Goal: Task Accomplishment & Management: Manage account settings

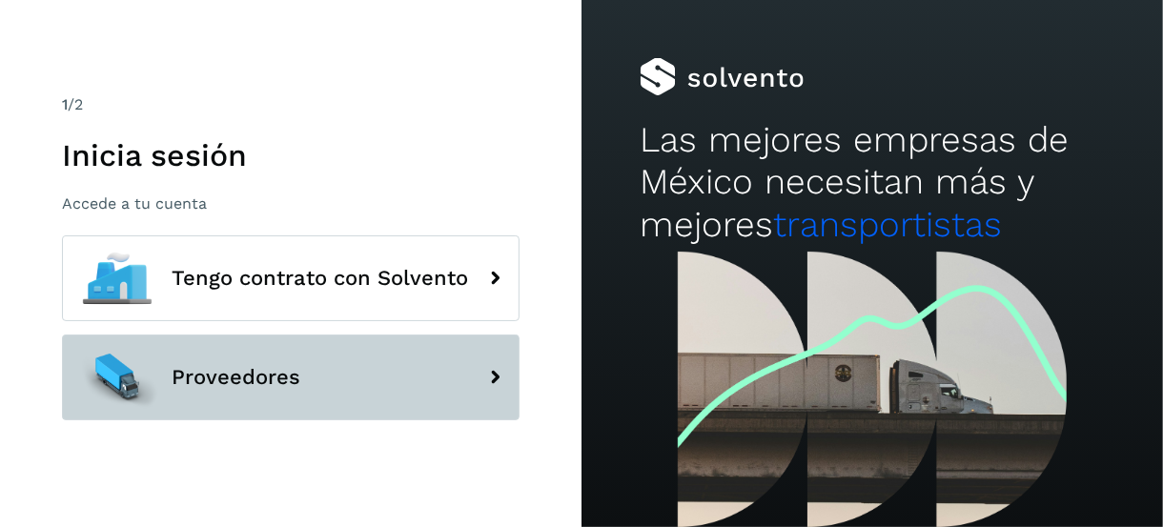
click at [310, 381] on button "Proveedores" at bounding box center [291, 378] width 458 height 86
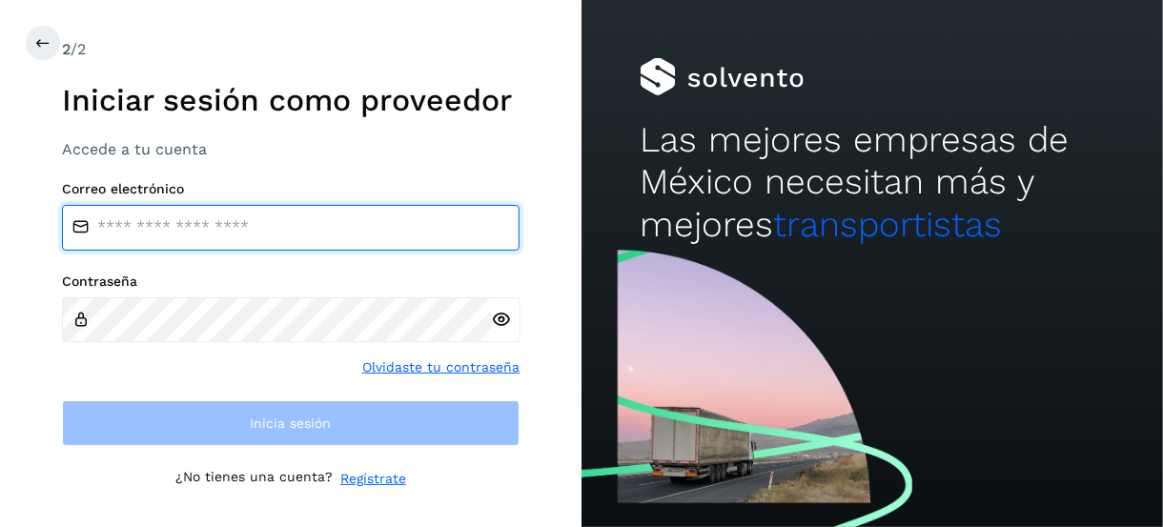
type input "**********"
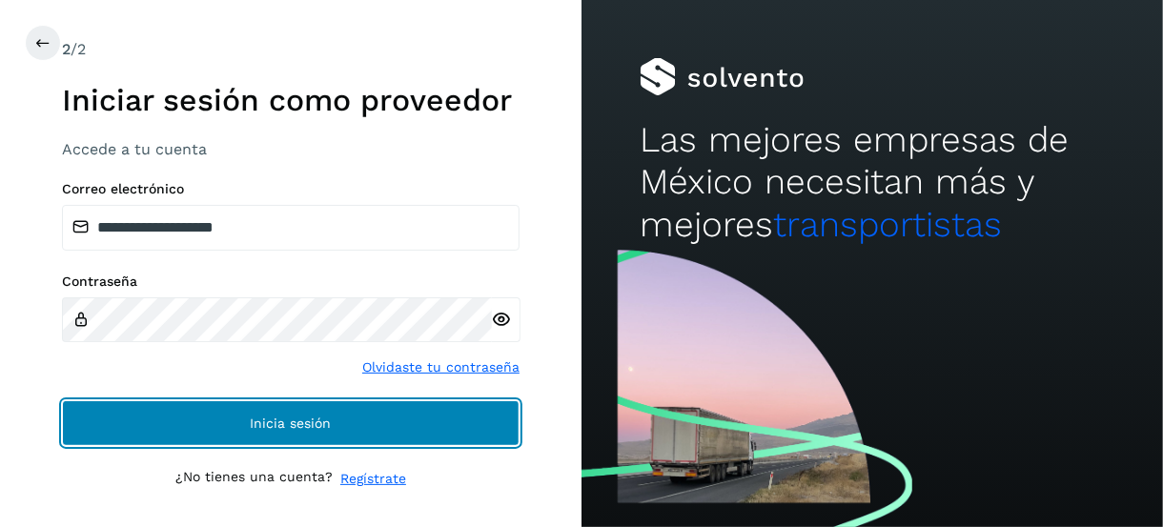
click at [222, 422] on button "Inicia sesión" at bounding box center [291, 424] width 458 height 46
click at [242, 415] on button "Inicia sesión" at bounding box center [291, 424] width 458 height 46
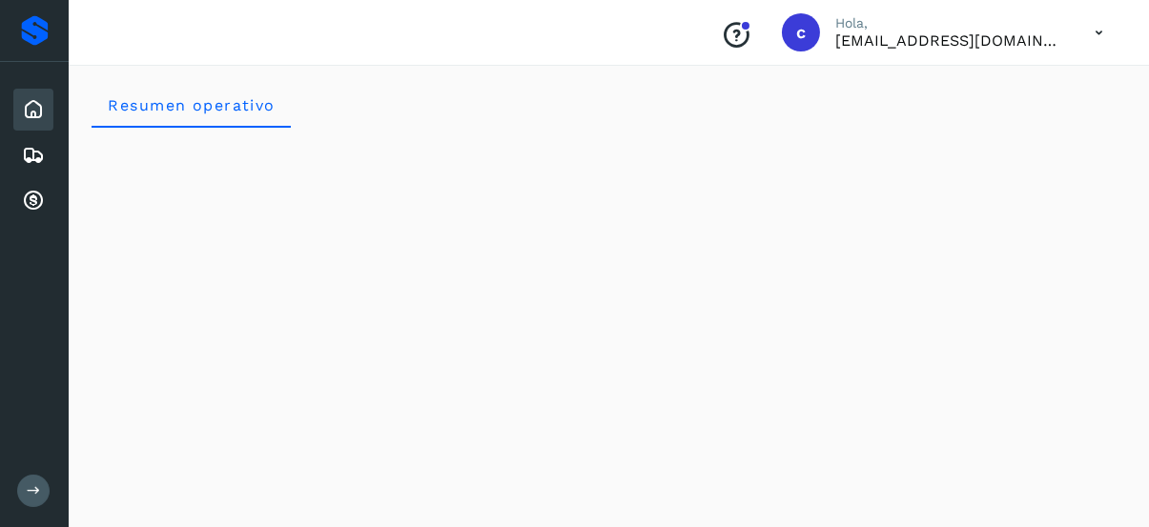
click at [30, 110] on icon at bounding box center [33, 109] width 23 height 23
click at [41, 153] on icon at bounding box center [33, 155] width 23 height 23
click at [33, 181] on div "Cuentas por cobrar" at bounding box center [33, 201] width 40 height 42
click at [41, 113] on icon at bounding box center [33, 109] width 23 height 23
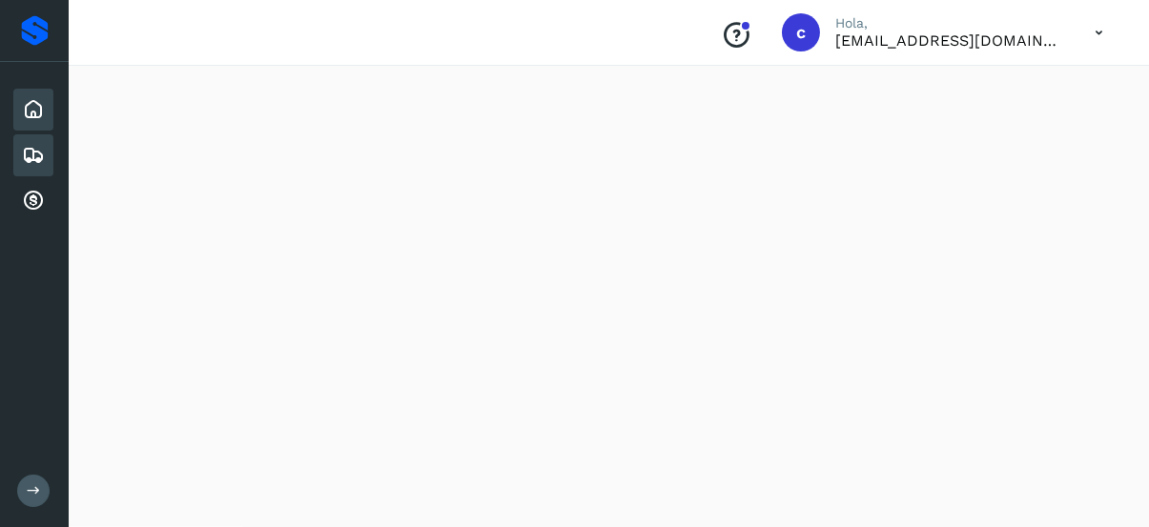
click at [22, 153] on icon at bounding box center [33, 155] width 23 height 23
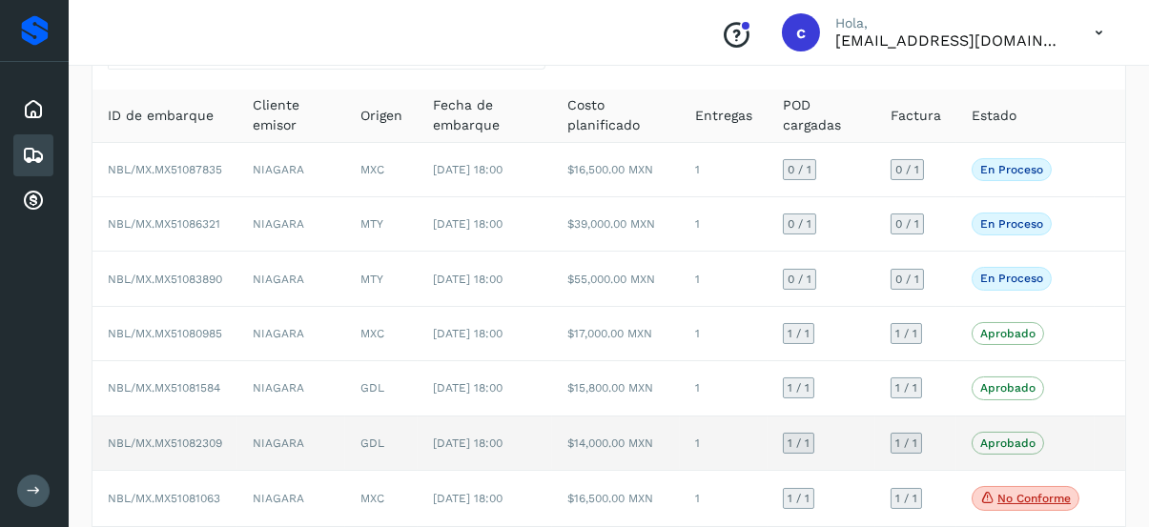
scroll to position [344, 0]
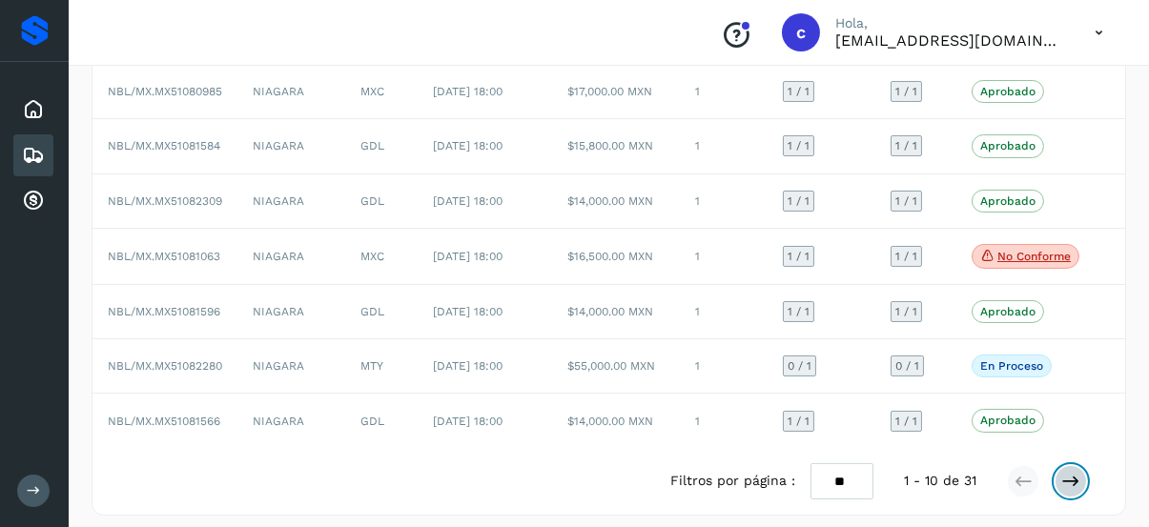
click at [1071, 472] on icon at bounding box center [1070, 481] width 19 height 19
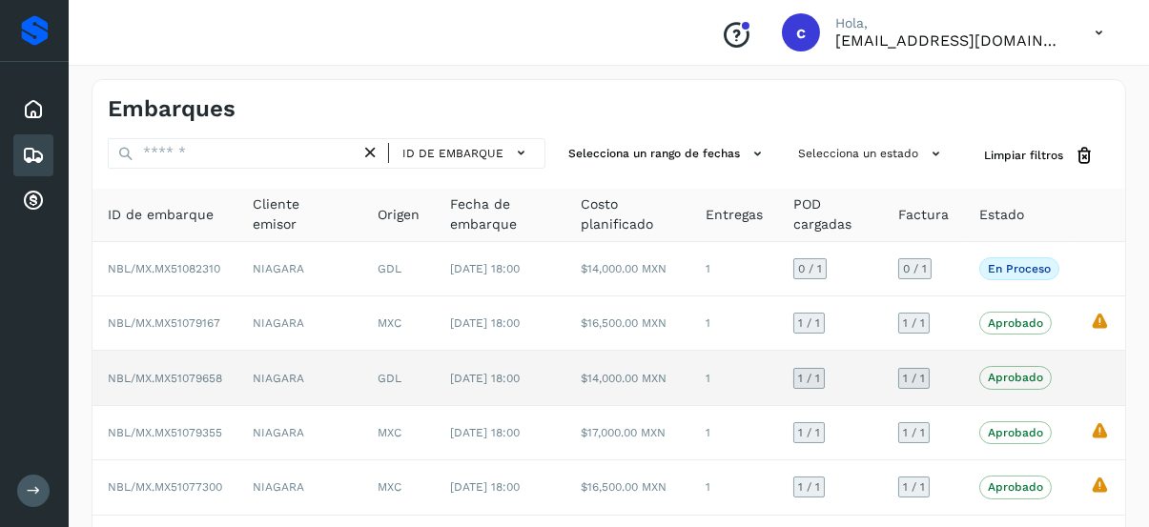
scroll to position [0, 0]
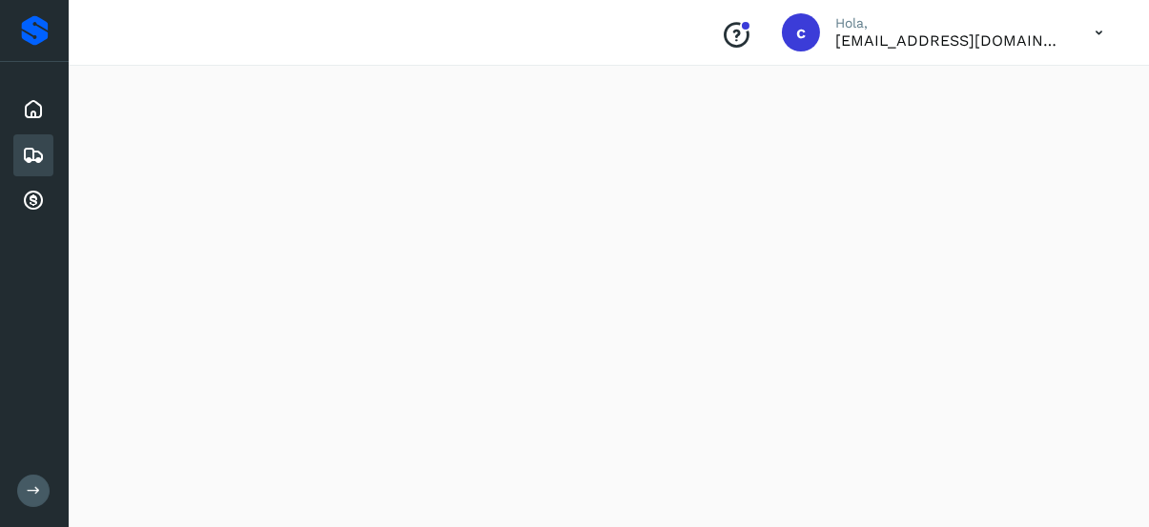
scroll to position [572, 0]
click at [25, 160] on icon at bounding box center [33, 155] width 23 height 23
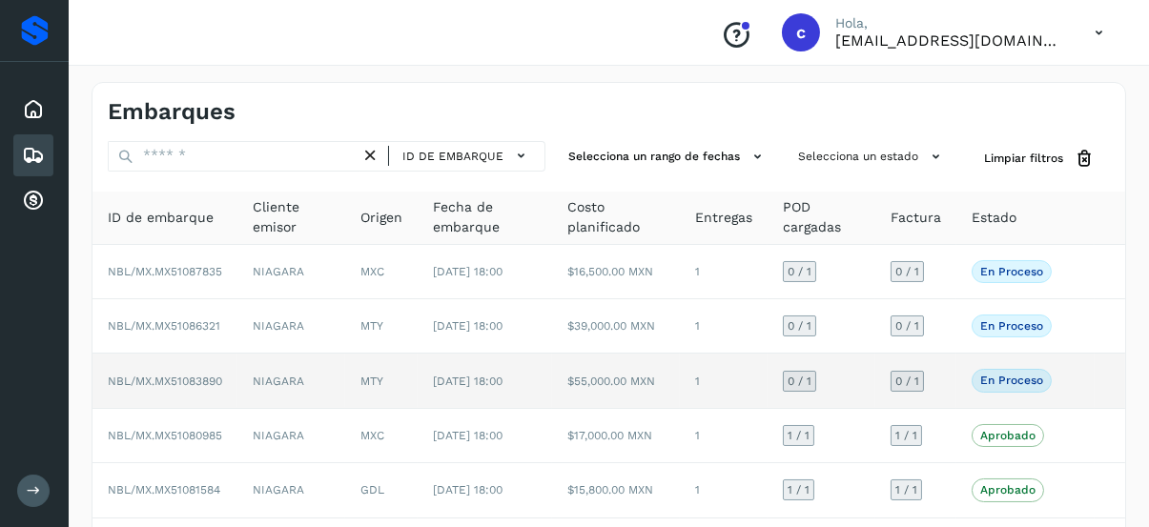
click at [1012, 374] on p "En proceso" at bounding box center [1011, 380] width 63 height 13
click at [133, 376] on span "NBL/MX.MX51083890" at bounding box center [165, 381] width 114 height 13
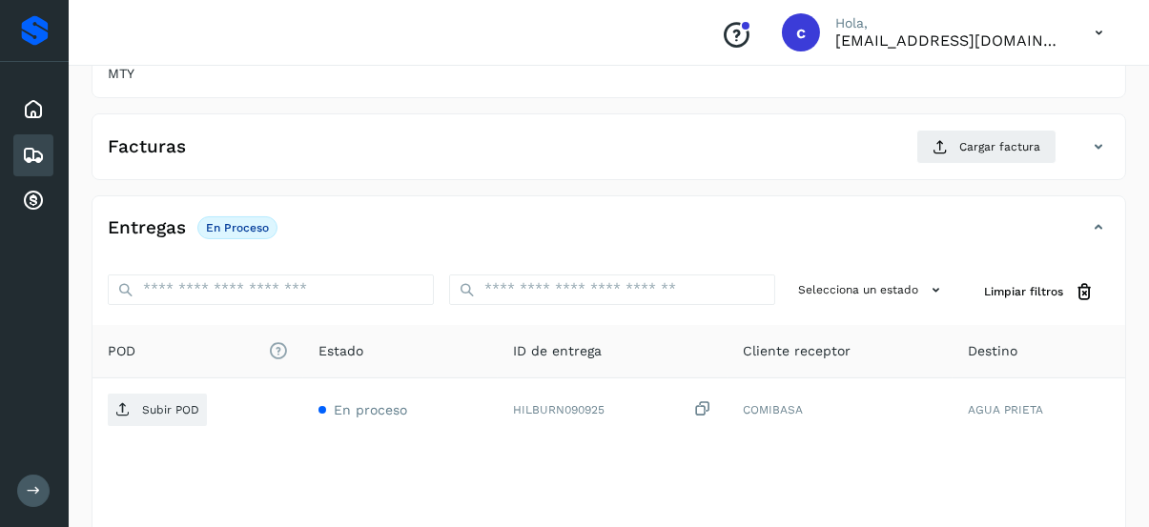
scroll to position [347, 0]
click at [992, 148] on span "Cargar factura" at bounding box center [999, 145] width 81 height 17
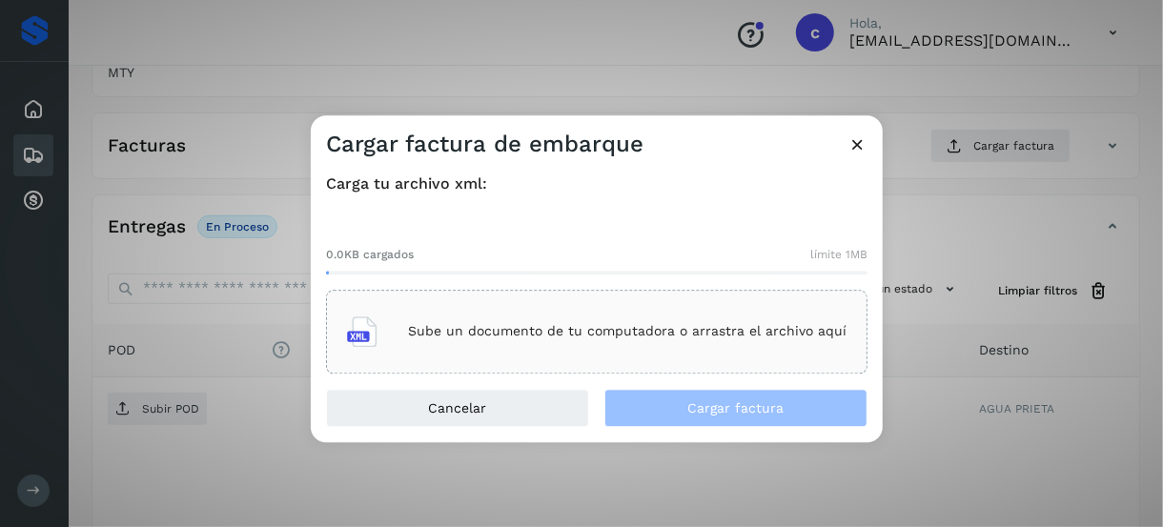
click at [418, 337] on p "Sube un documento de tu computadora o arrastra el archivo aquí" at bounding box center [627, 332] width 439 height 16
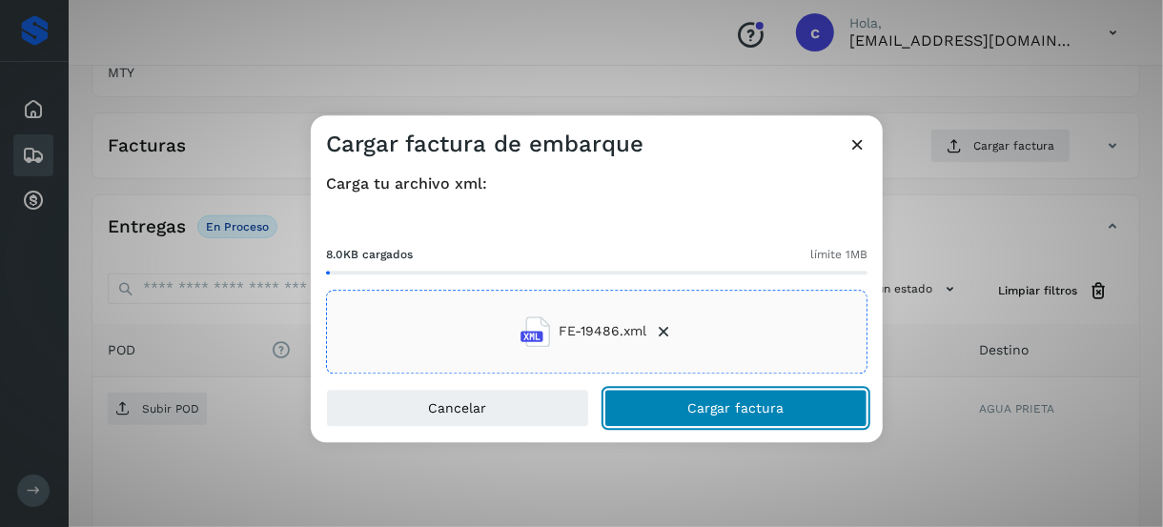
click at [685, 401] on button "Cargar factura" at bounding box center [736, 408] width 263 height 38
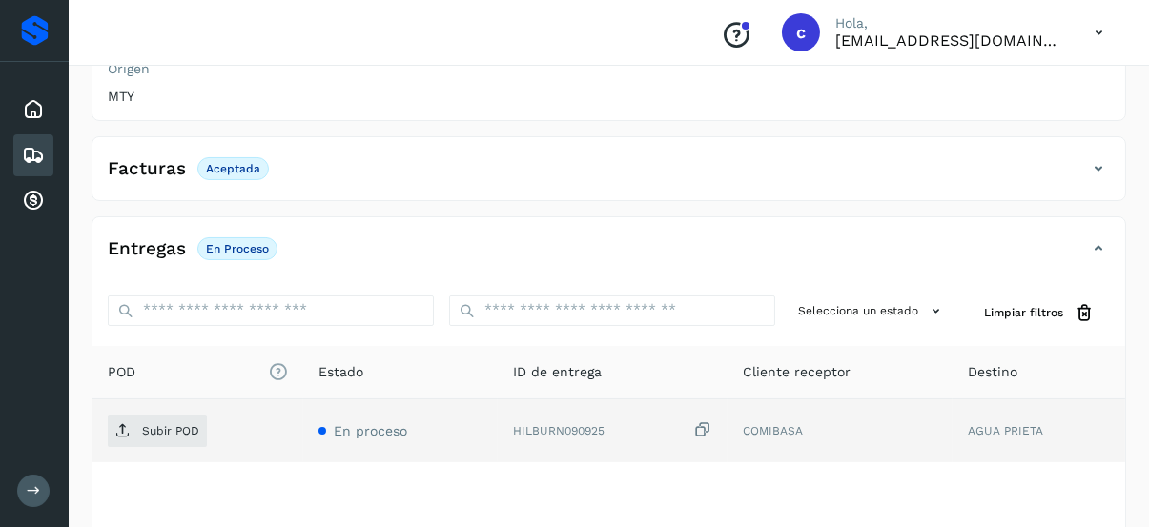
scroll to position [346, 0]
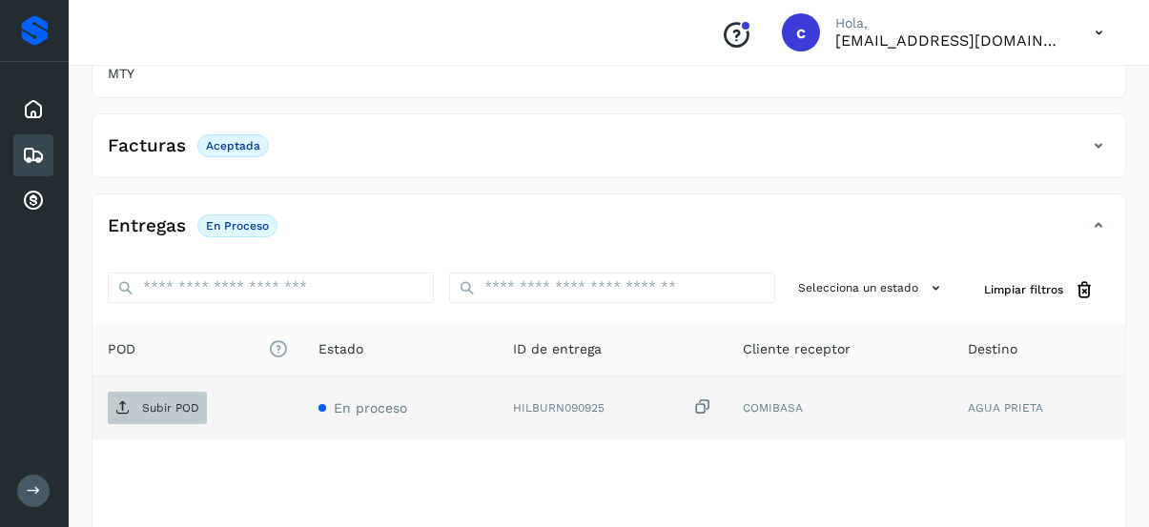
click at [172, 394] on span "Subir POD" at bounding box center [157, 408] width 99 height 31
click at [167, 410] on p "Subir POD" at bounding box center [170, 407] width 57 height 13
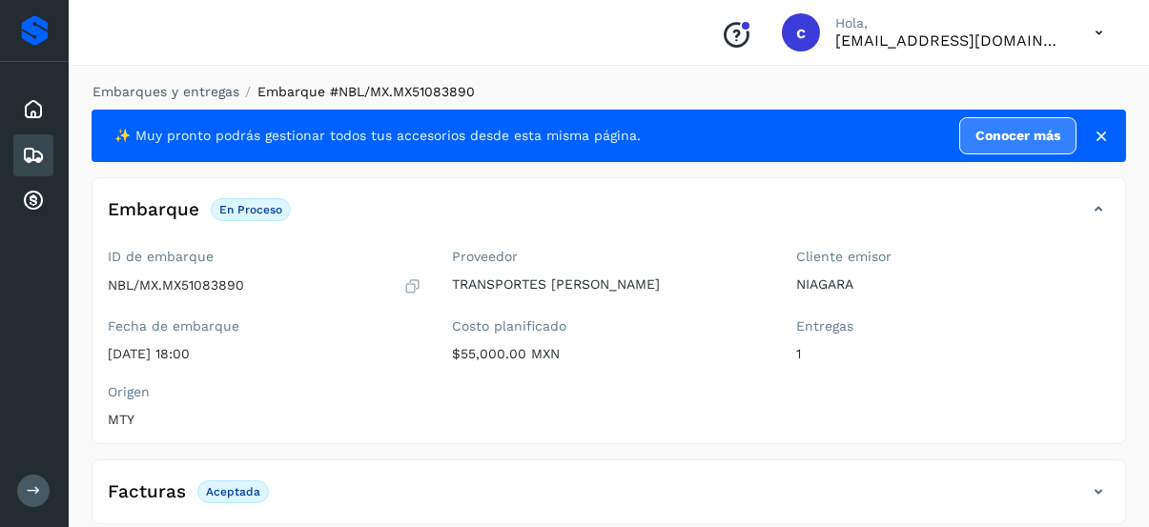
scroll to position [441, 0]
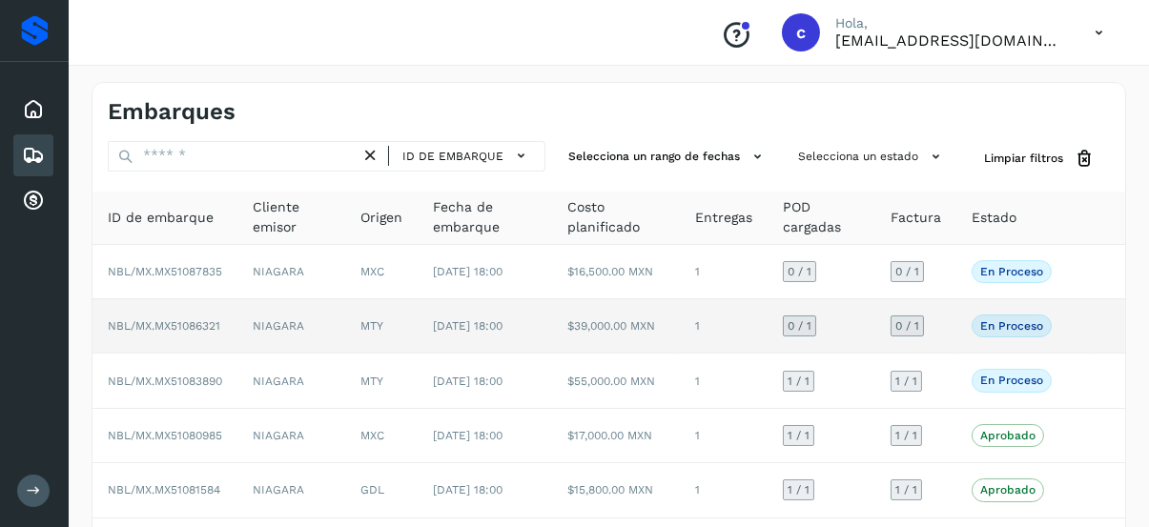
click at [209, 319] on span "NBL/MX.MX51086321" at bounding box center [164, 325] width 113 height 13
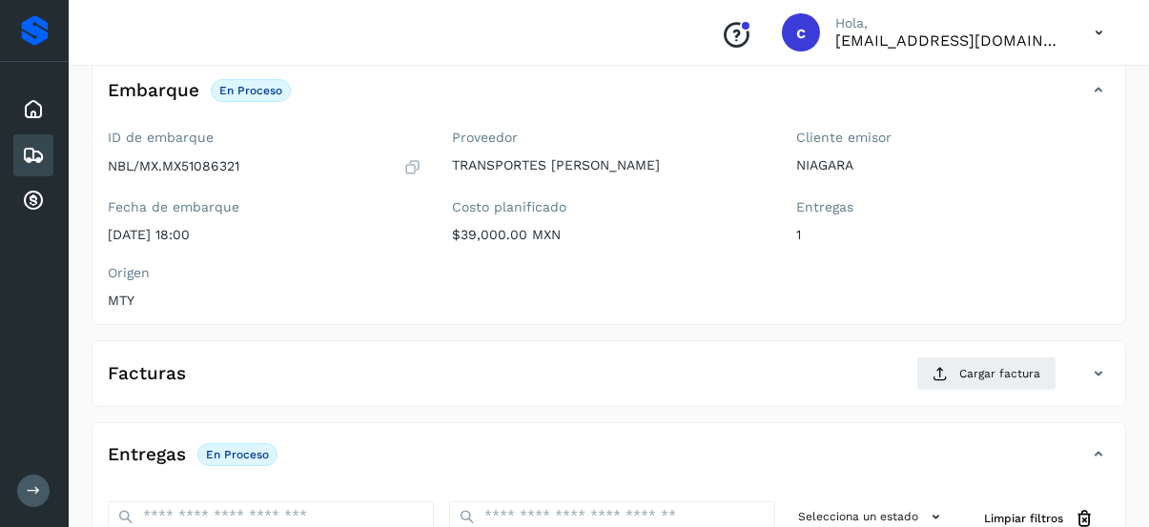
scroll to position [95, 0]
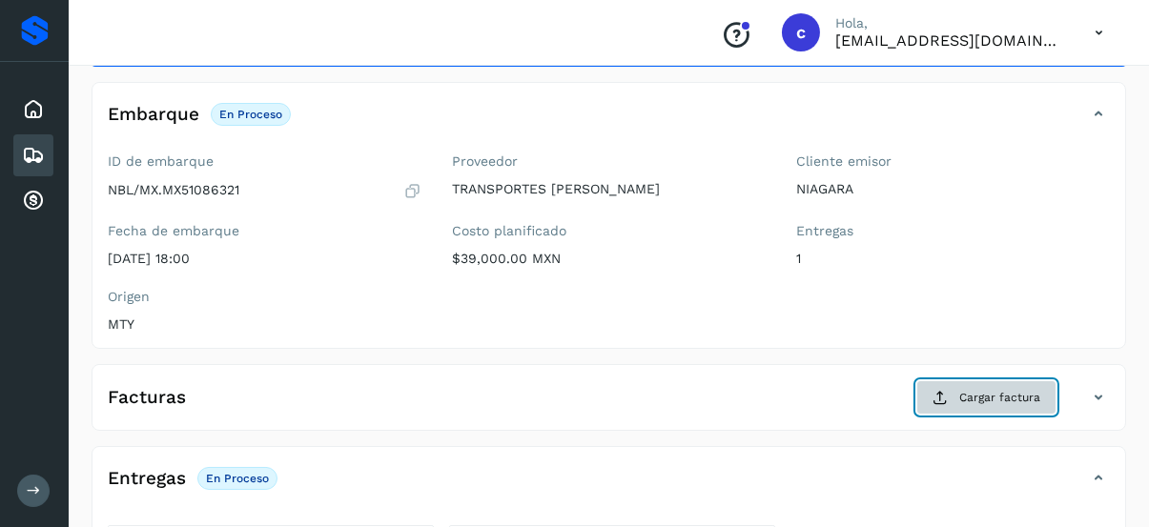
click at [986, 391] on span "Cargar factura" at bounding box center [999, 397] width 81 height 17
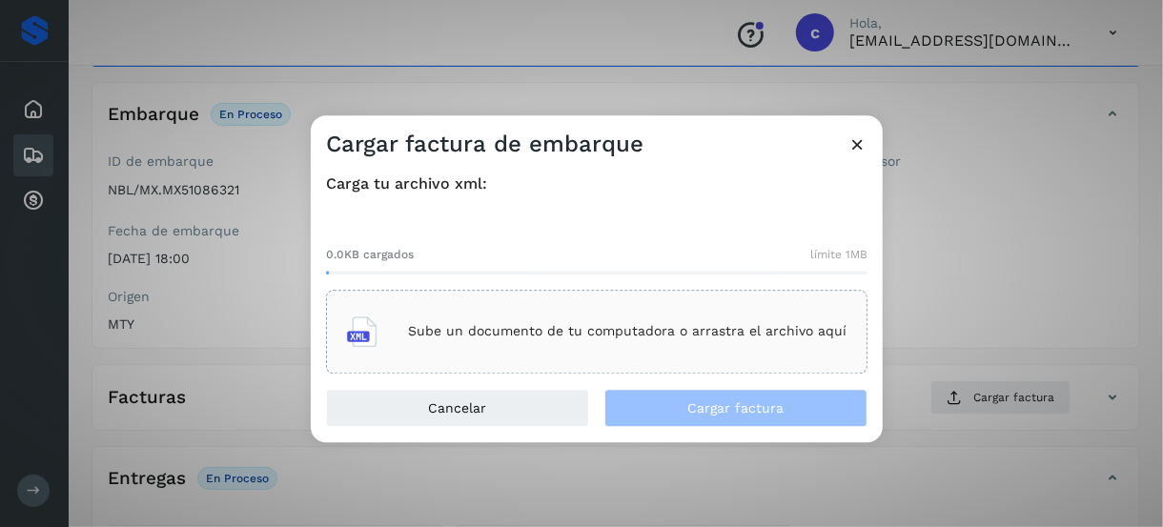
click at [532, 340] on p "Sube un documento de tu computadora o arrastra el archivo aquí" at bounding box center [627, 332] width 439 height 16
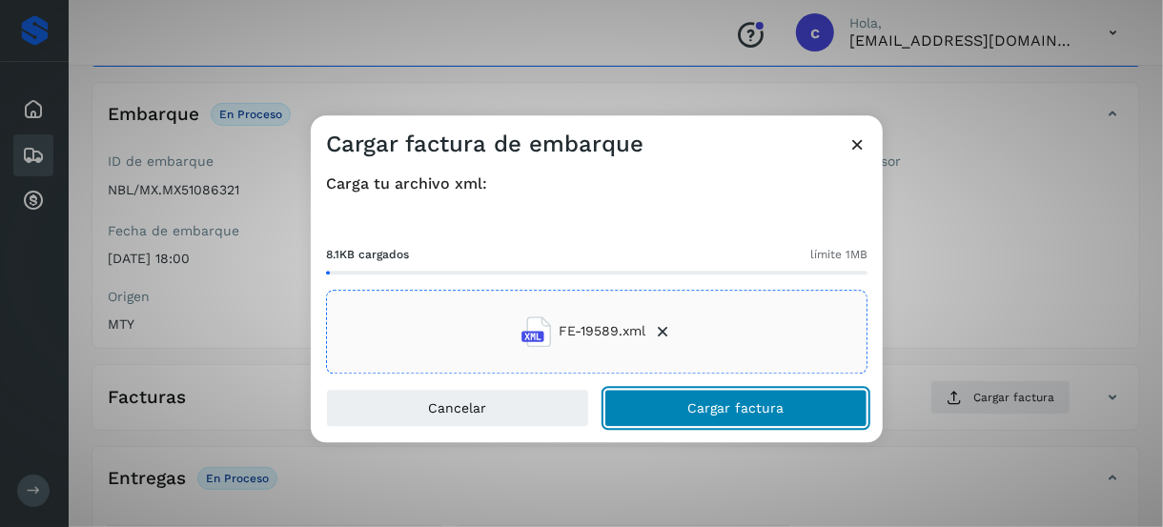
click at [658, 401] on button "Cargar factura" at bounding box center [736, 408] width 263 height 38
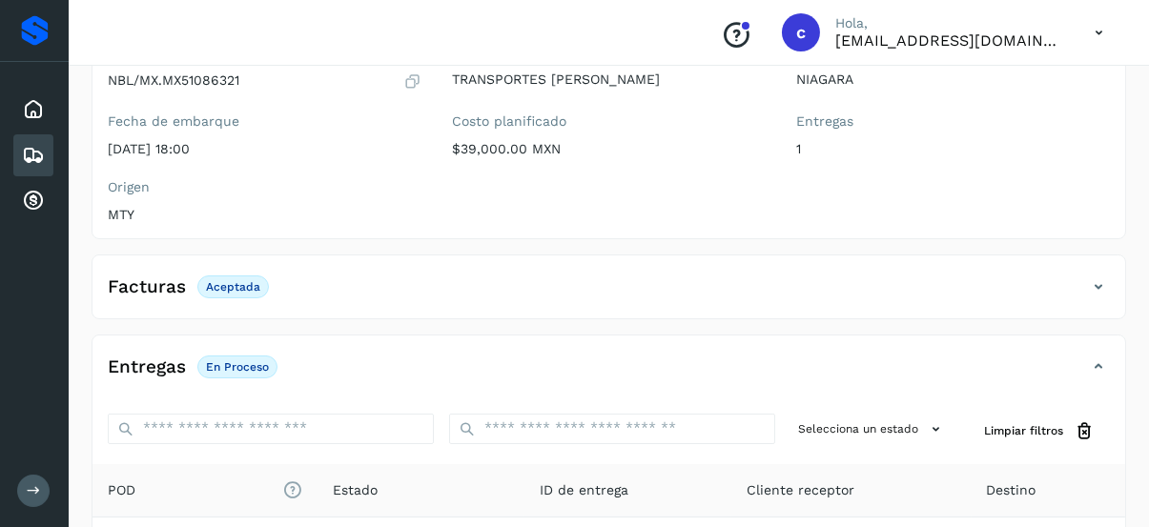
scroll to position [250, 0]
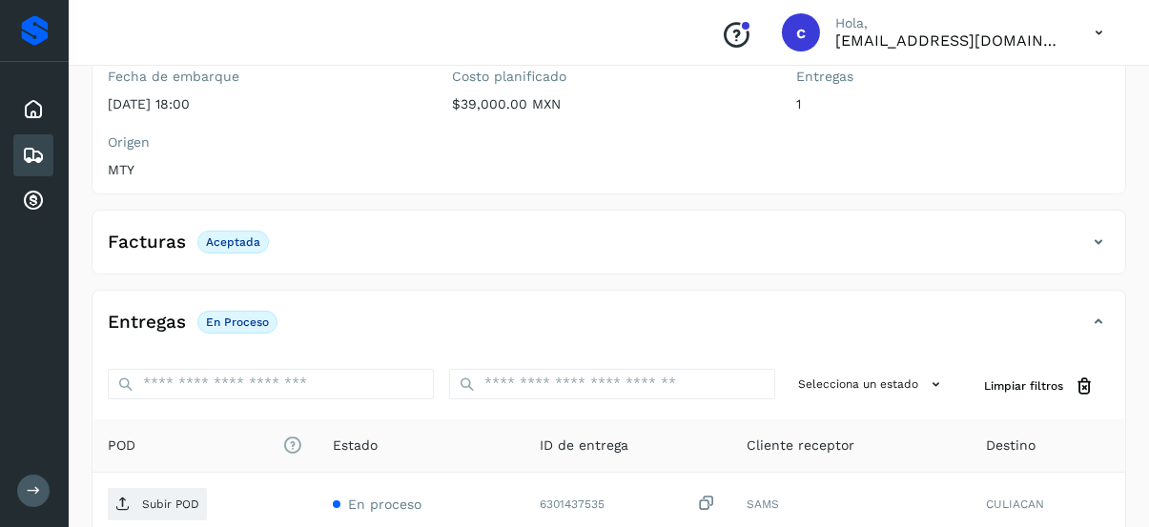
click at [229, 317] on p "En proceso" at bounding box center [237, 322] width 63 height 13
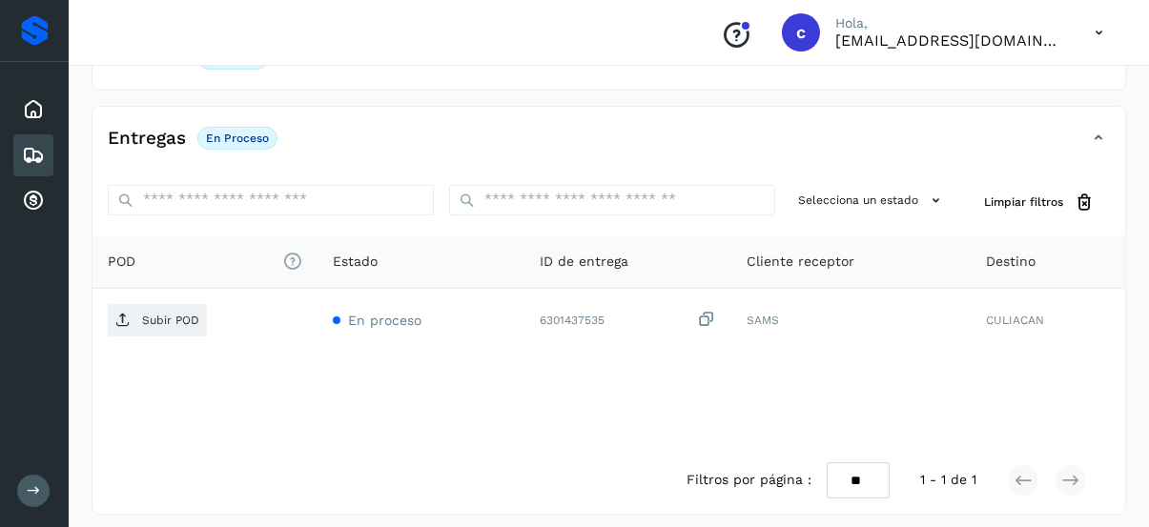
scroll to position [441, 0]
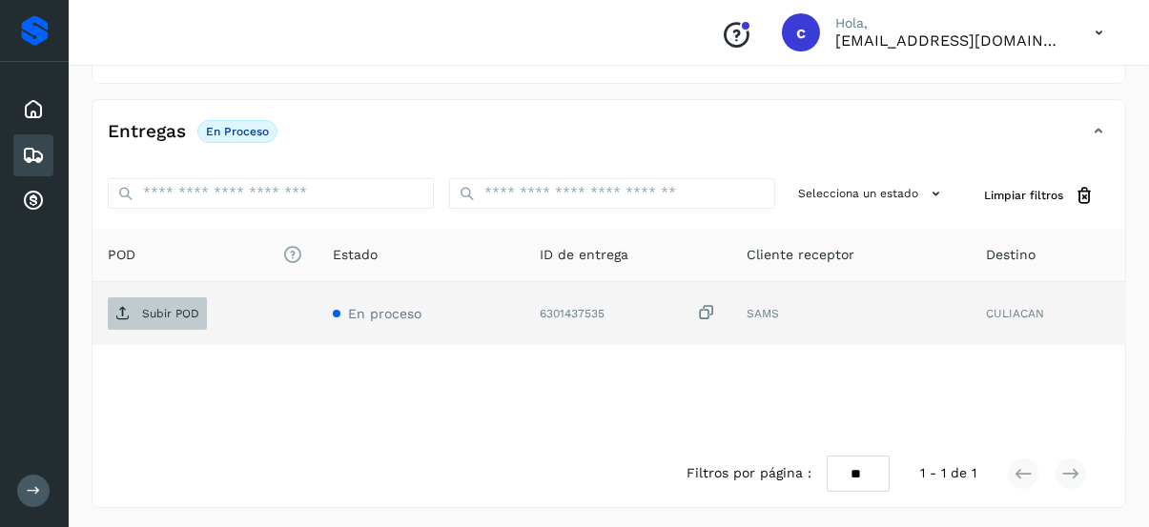
click at [191, 307] on p "Subir POD" at bounding box center [170, 313] width 57 height 13
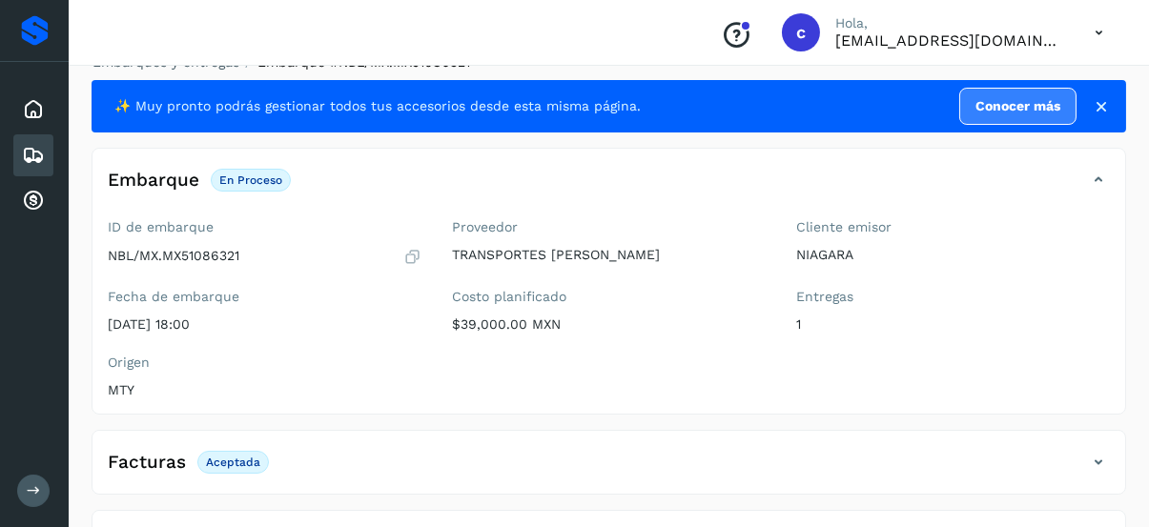
scroll to position [0, 0]
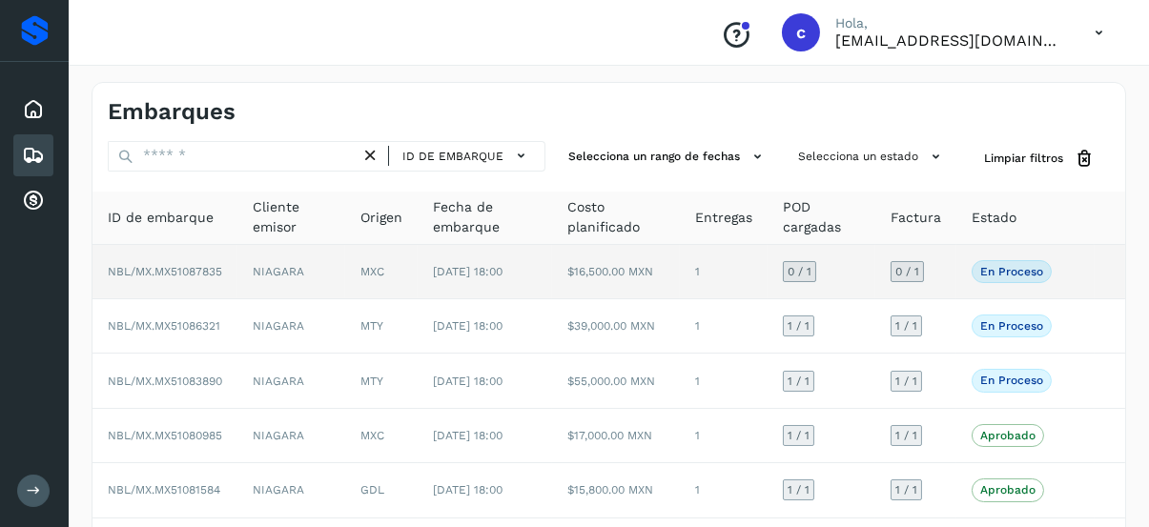
click at [197, 270] on span "NBL/MX.MX51087835" at bounding box center [165, 271] width 114 height 13
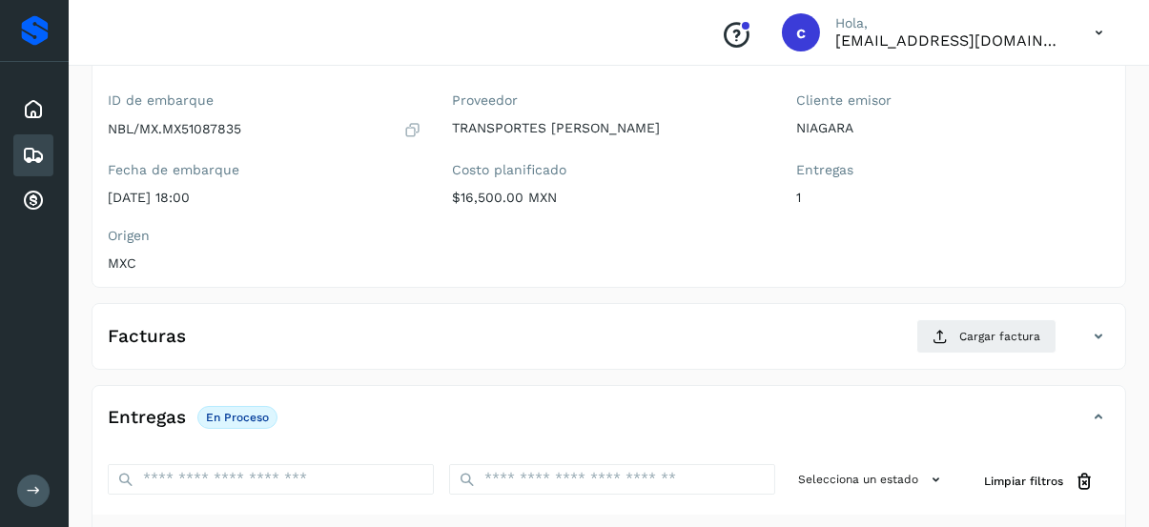
scroll to position [61, 0]
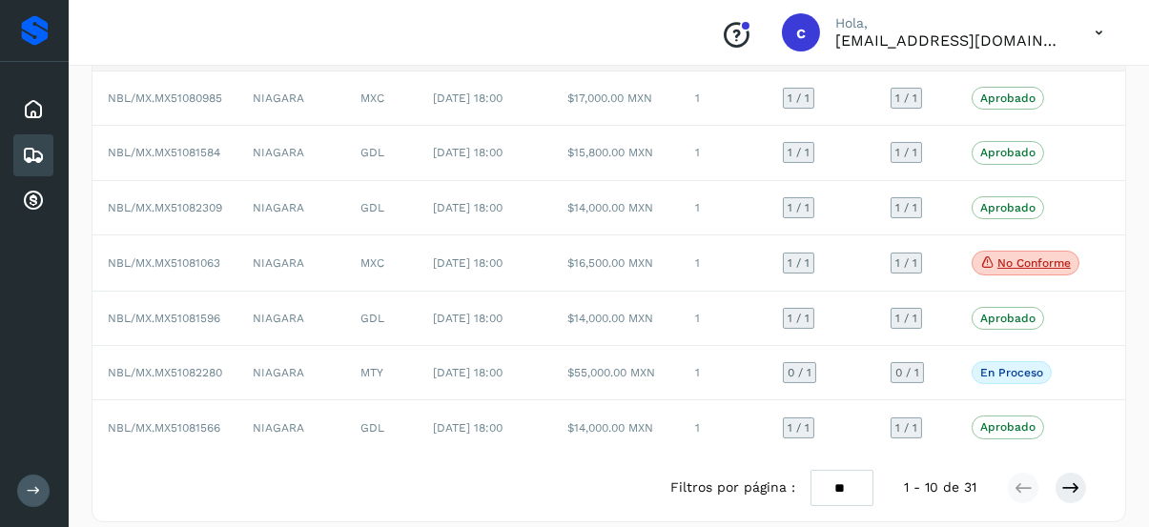
scroll to position [344, 0]
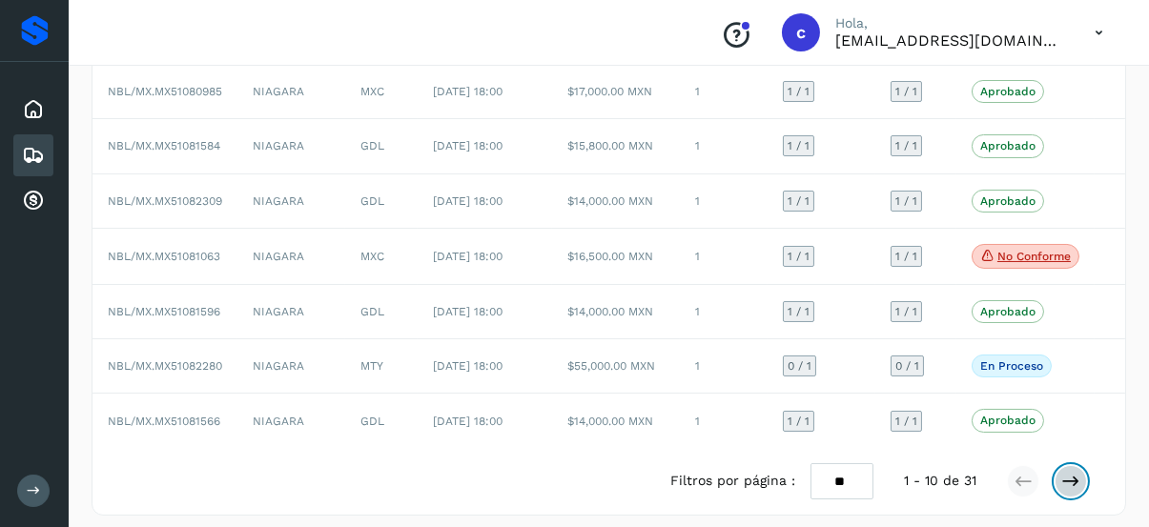
click at [1064, 472] on icon at bounding box center [1070, 481] width 19 height 19
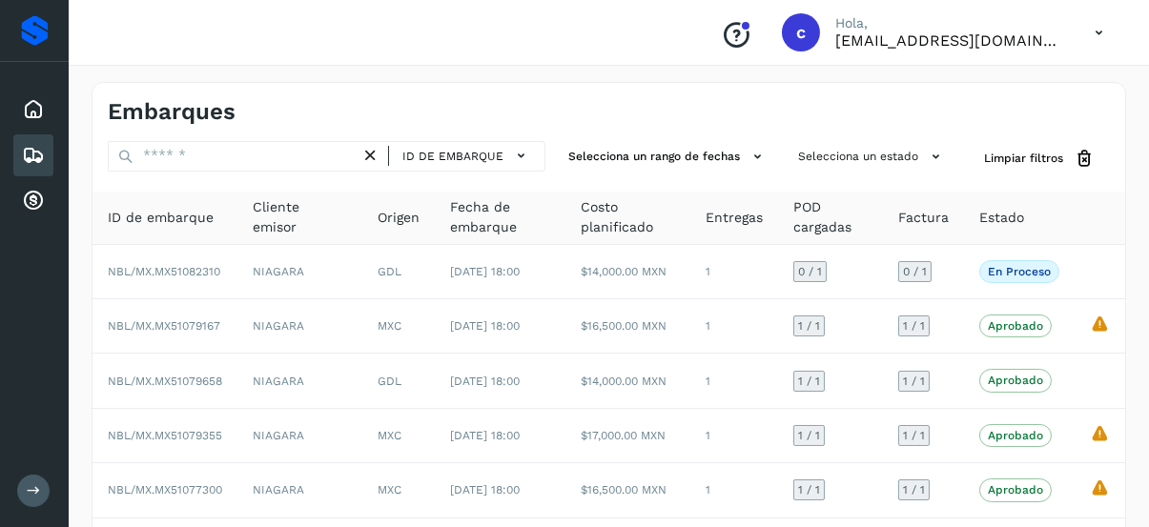
scroll to position [346, 0]
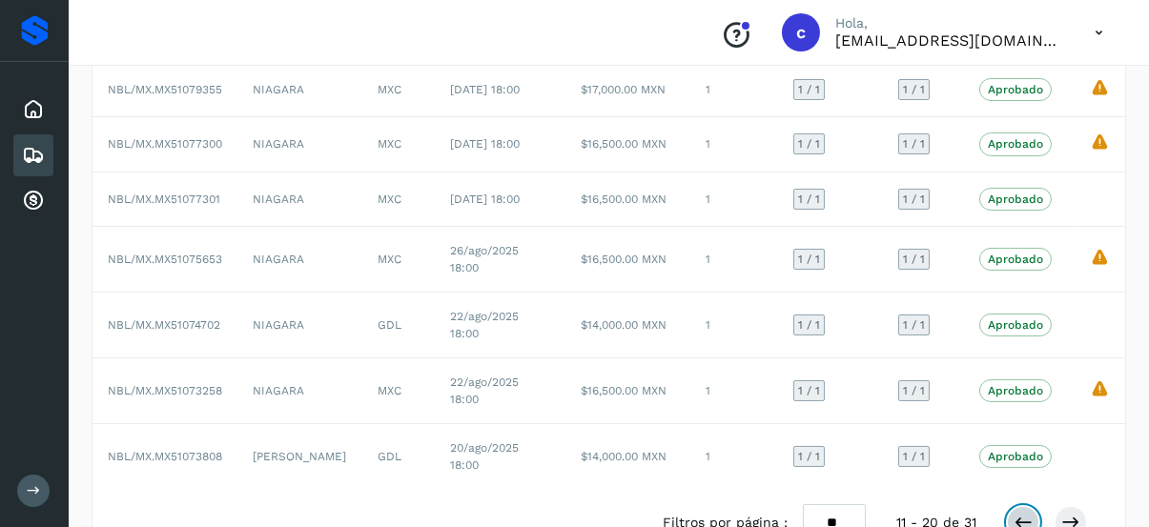
click at [1024, 513] on icon at bounding box center [1023, 522] width 19 height 19
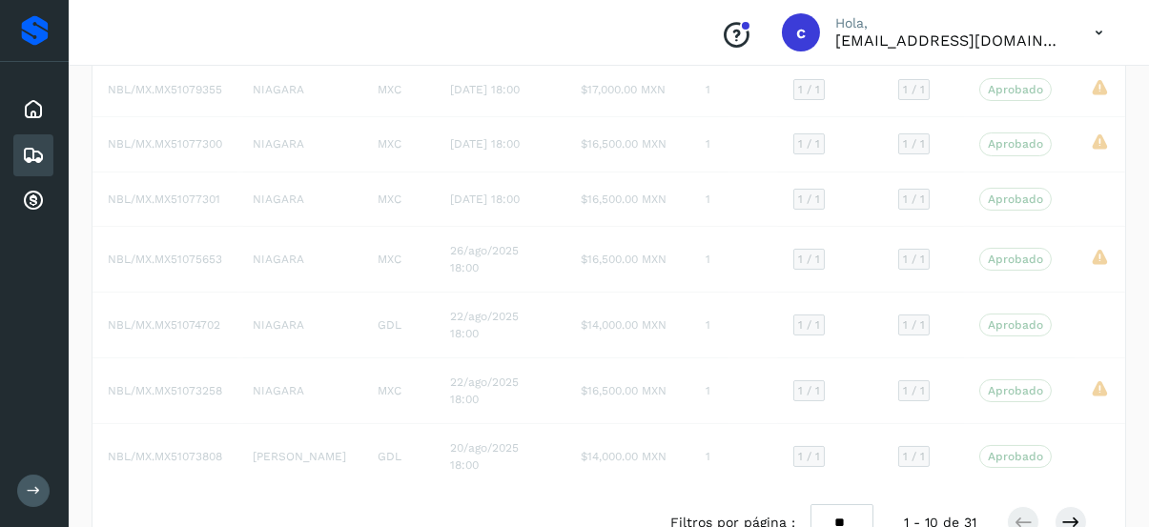
scroll to position [344, 0]
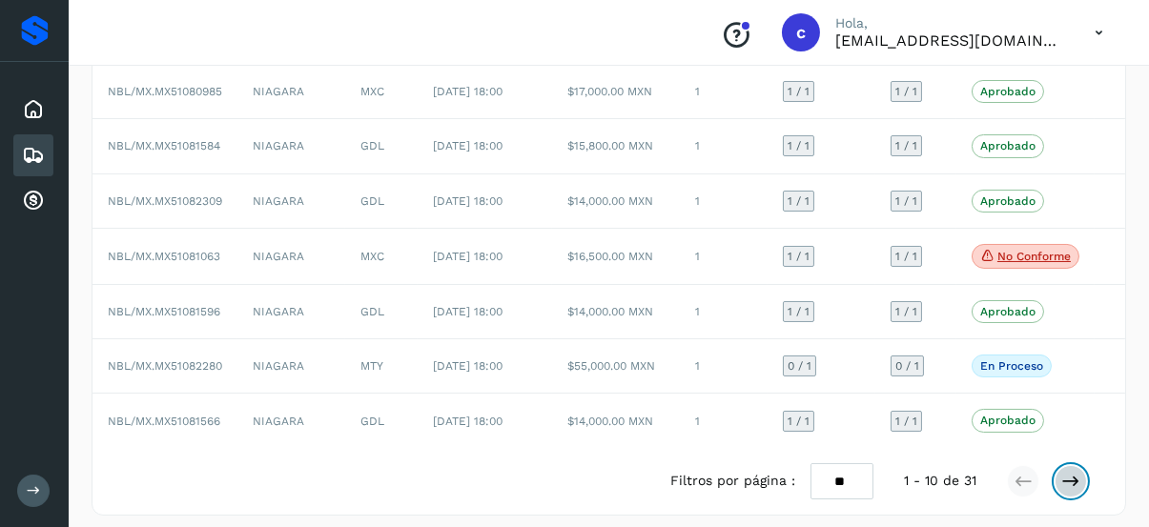
click at [1082, 466] on button at bounding box center [1071, 481] width 32 height 32
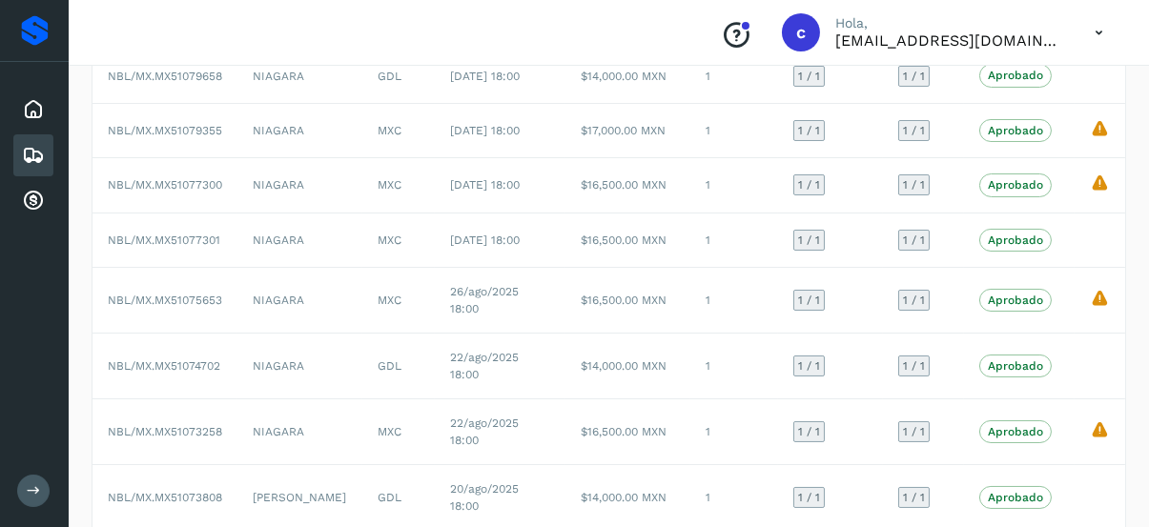
scroll to position [343, 0]
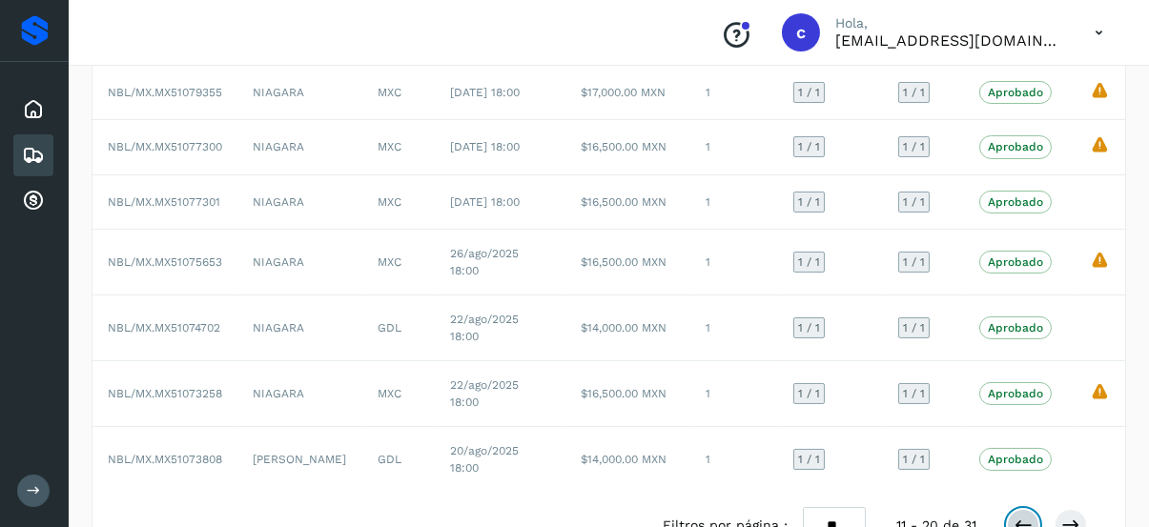
click at [1010, 509] on button at bounding box center [1023, 525] width 32 height 32
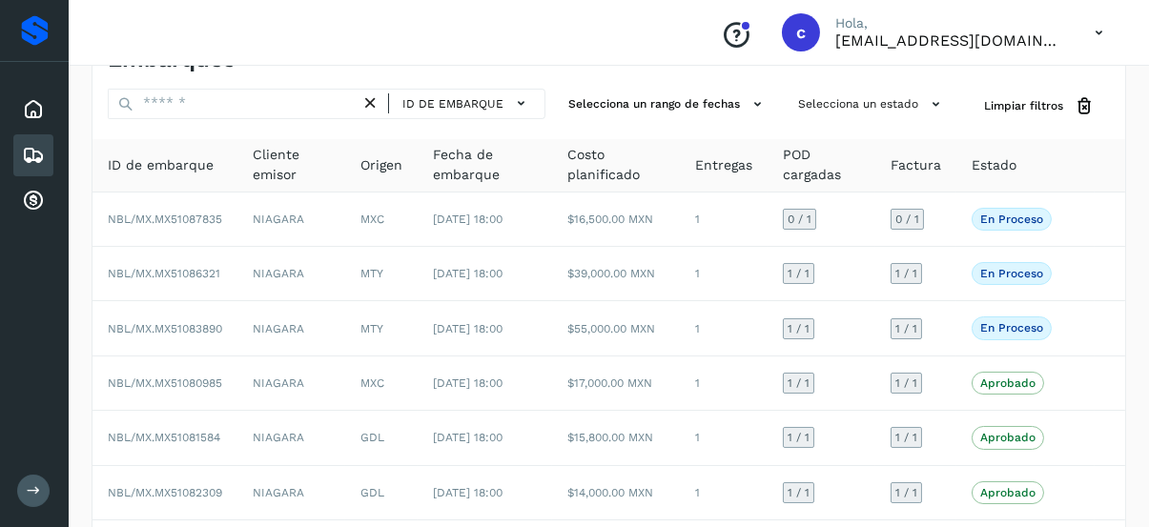
scroll to position [39, 0]
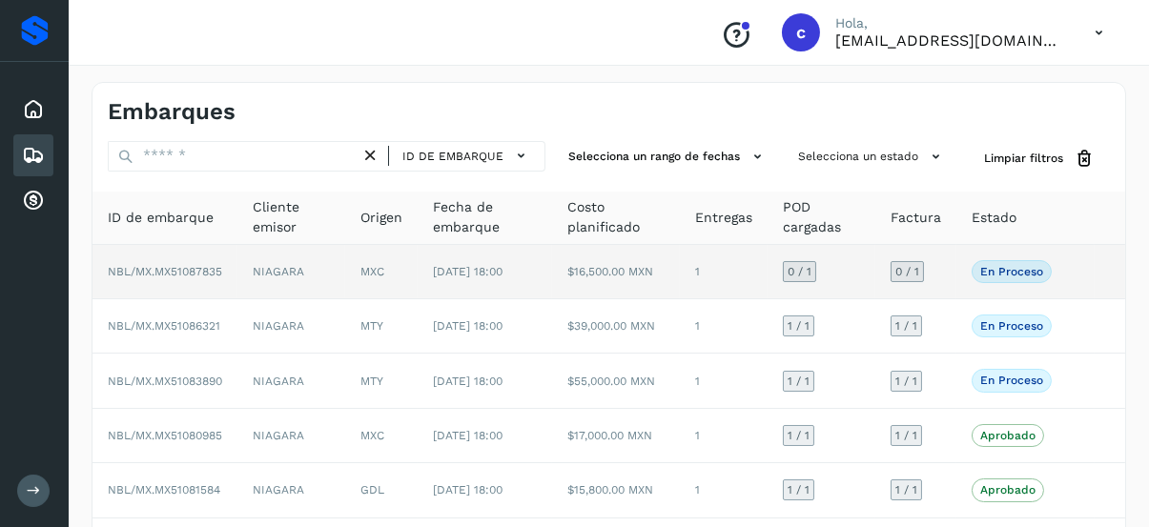
click at [993, 266] on p "En proceso" at bounding box center [1011, 271] width 63 height 13
click at [981, 260] on span "En proceso" at bounding box center [1012, 271] width 80 height 23
click at [1019, 260] on span "En proceso" at bounding box center [1012, 271] width 80 height 23
click at [198, 275] on span "NBL/MX.MX51087835" at bounding box center [165, 271] width 114 height 13
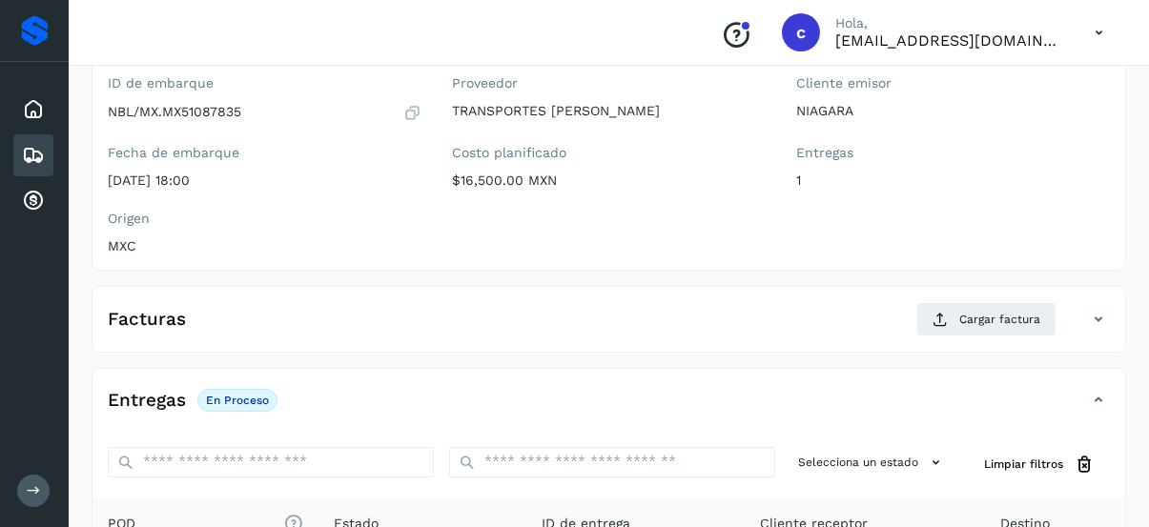
scroll to position [156, 0]
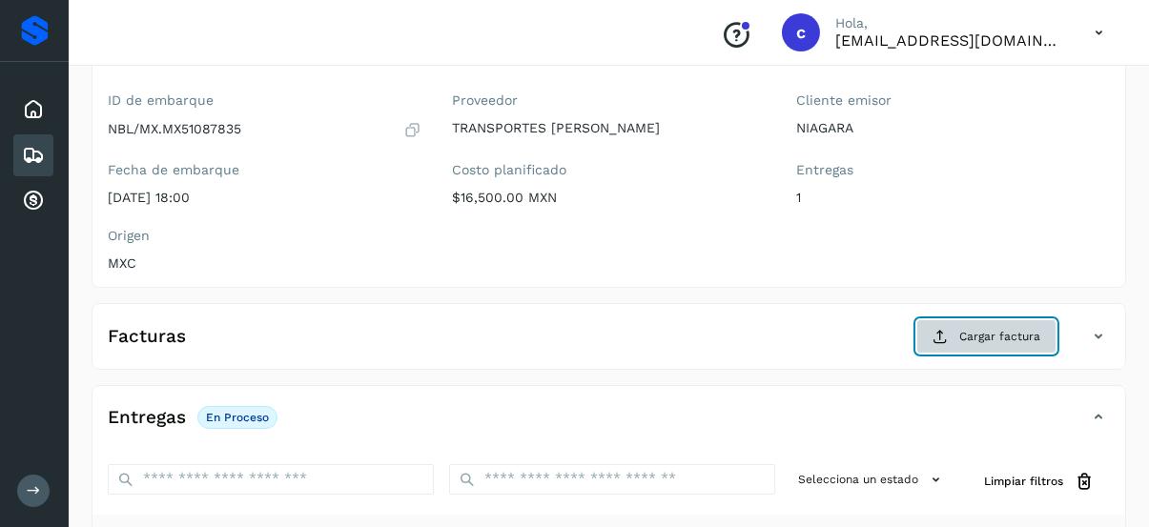
click at [970, 337] on span "Cargar factura" at bounding box center [999, 336] width 81 height 17
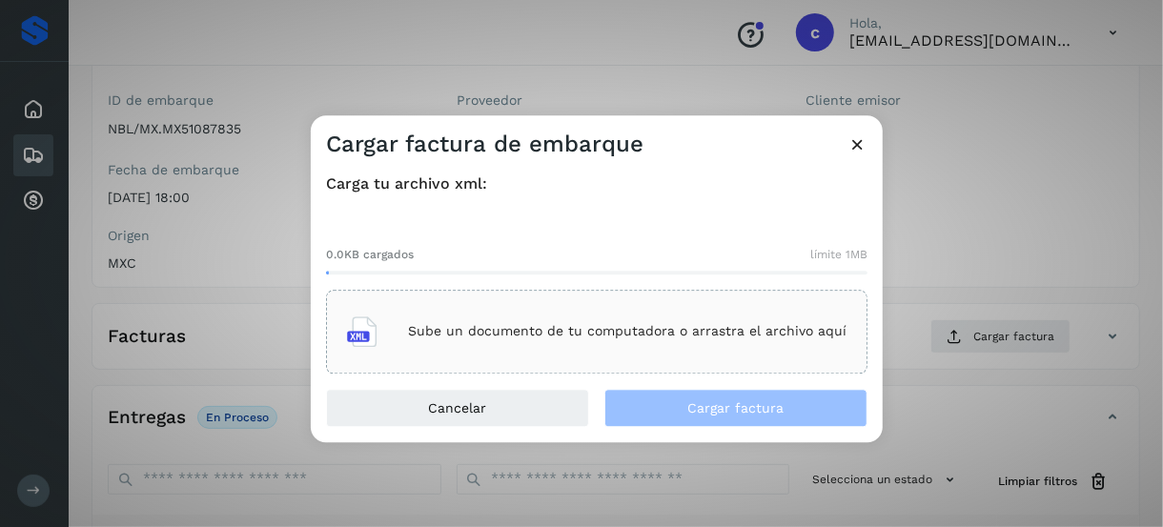
click at [479, 341] on div "Sube un documento de tu computadora o arrastra el archivo aquí" at bounding box center [597, 331] width 500 height 51
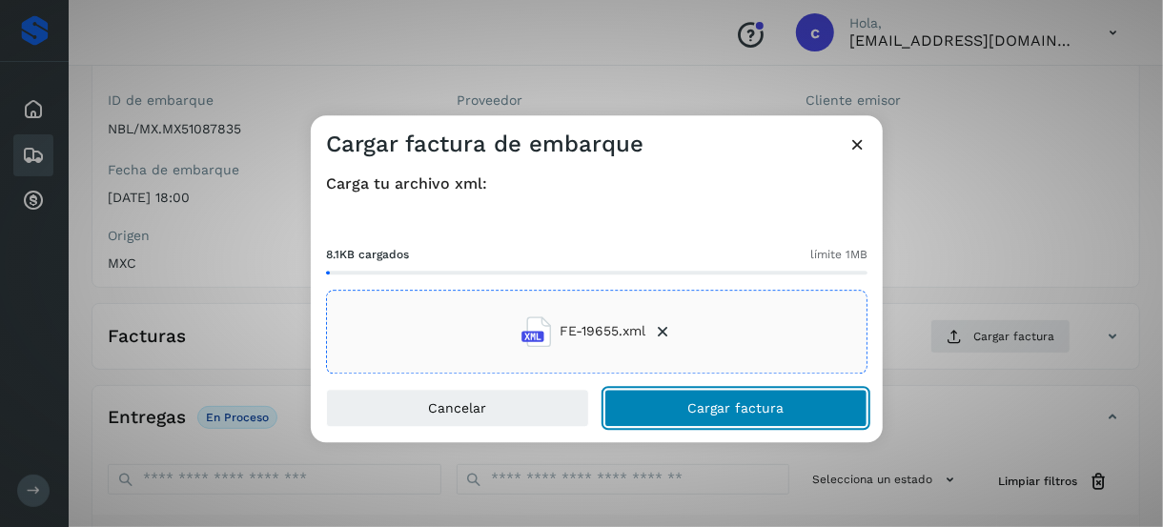
click at [704, 413] on span "Cargar factura" at bounding box center [737, 407] width 96 height 13
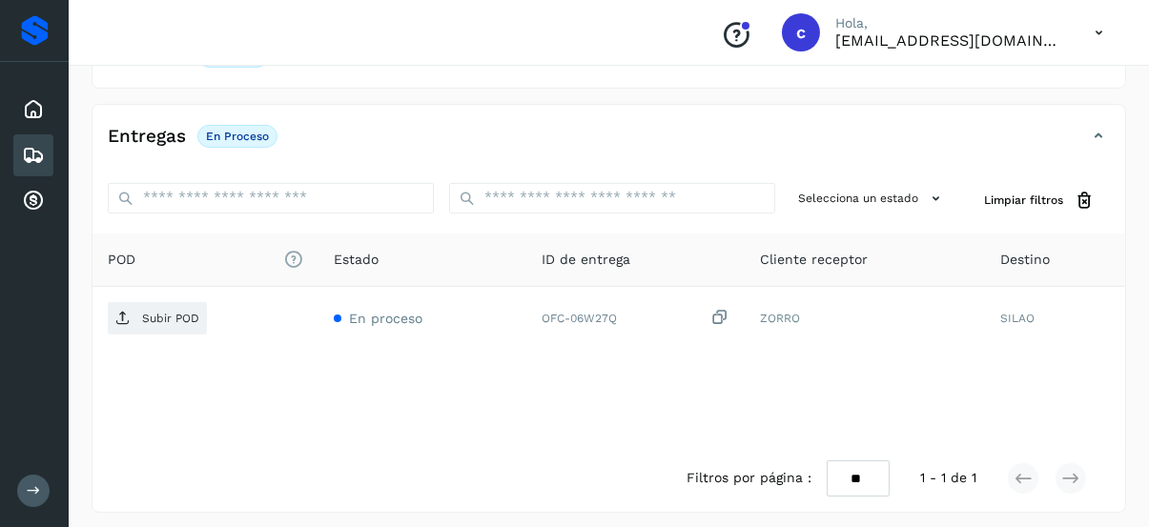
scroll to position [441, 0]
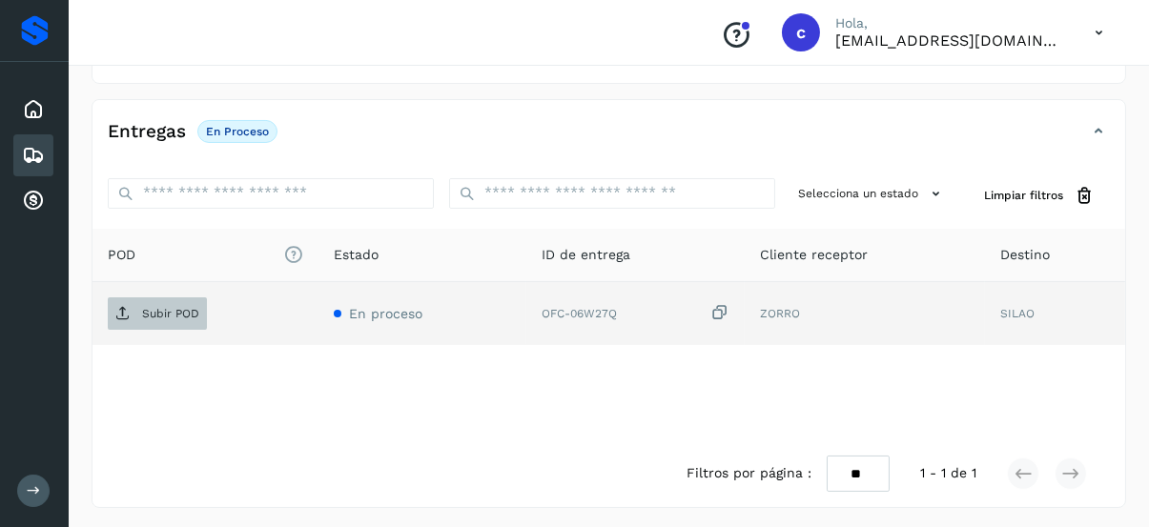
click at [145, 311] on p "Subir POD" at bounding box center [170, 313] width 57 height 13
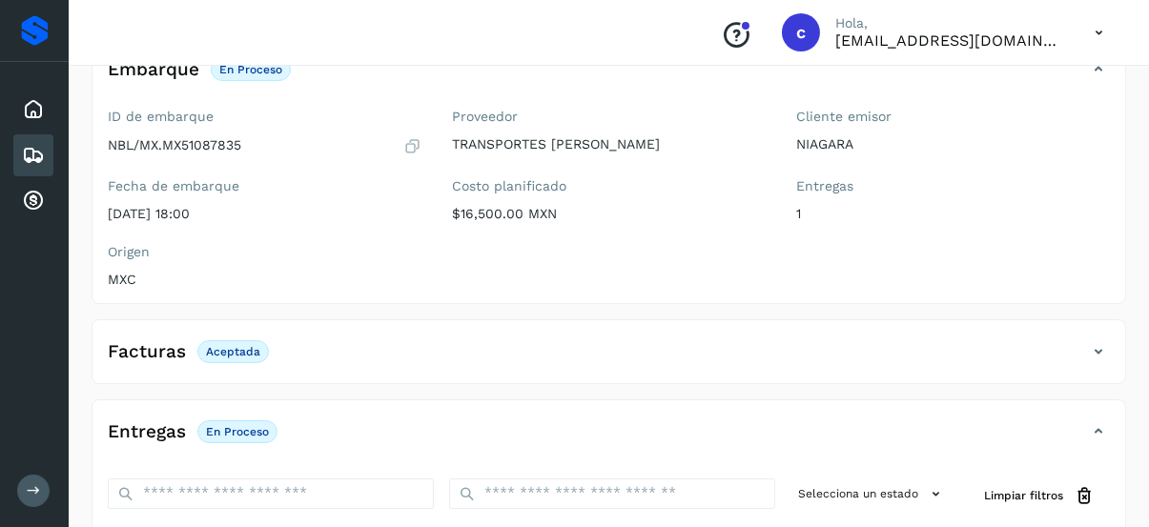
scroll to position [0, 0]
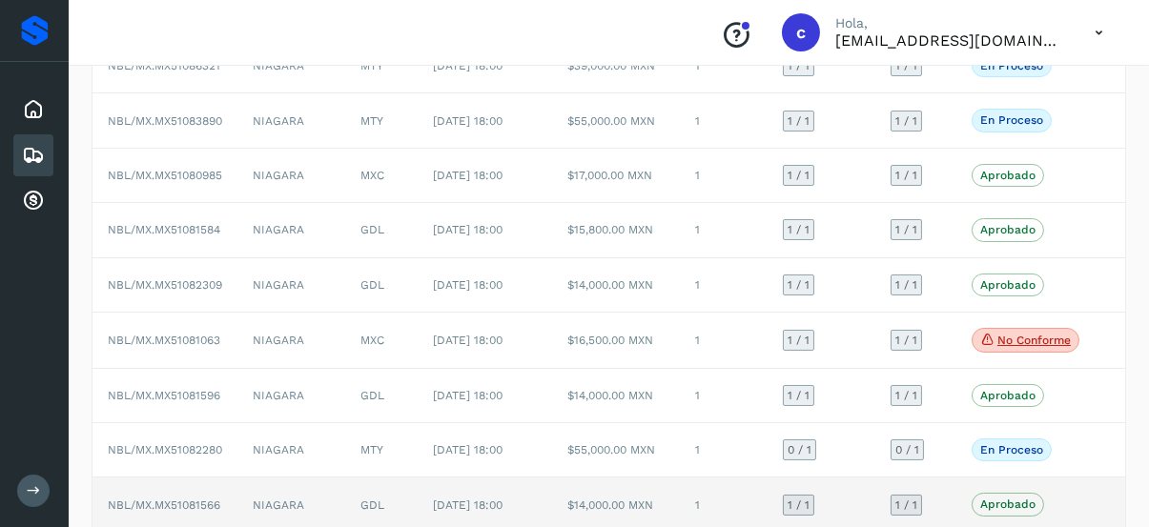
scroll to position [344, 0]
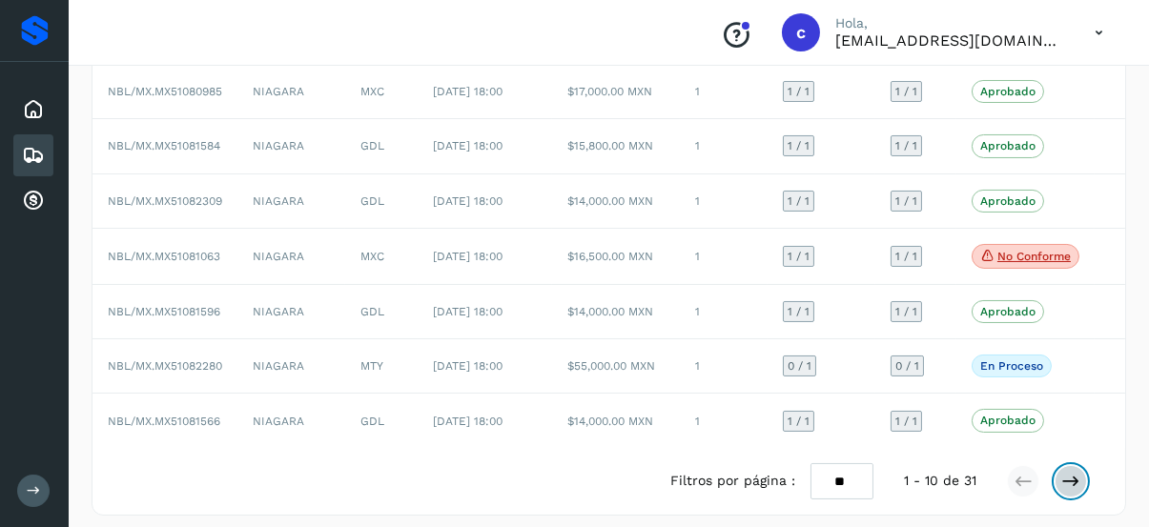
click at [1074, 472] on icon at bounding box center [1070, 481] width 19 height 19
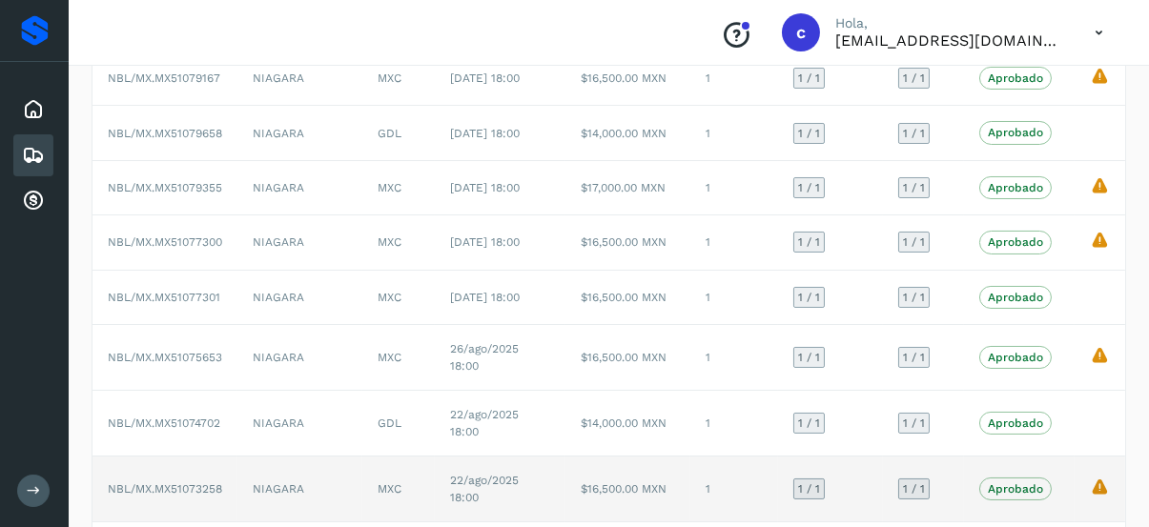
scroll to position [346, 0]
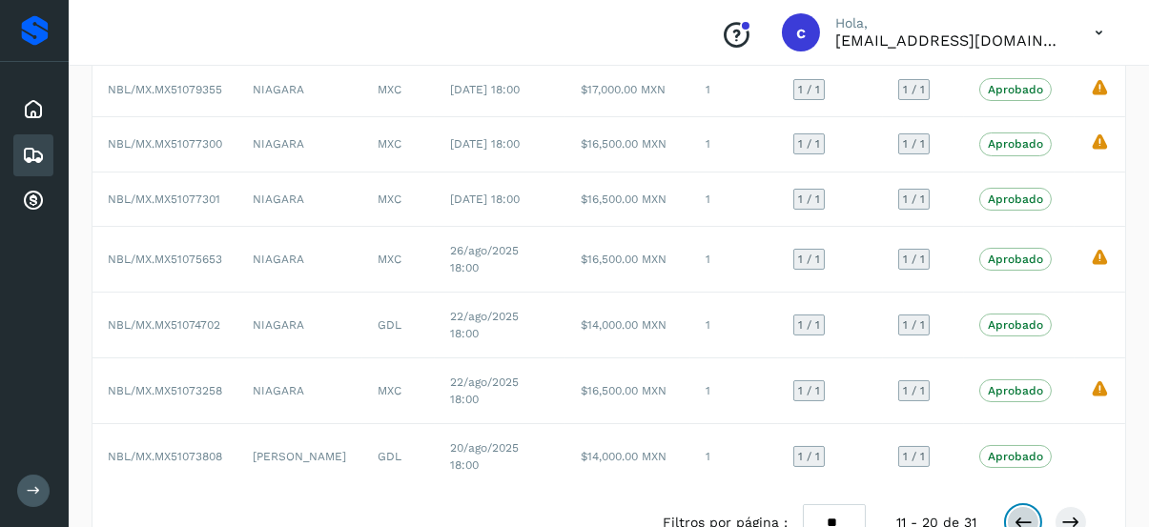
click at [1029, 513] on icon at bounding box center [1023, 522] width 19 height 19
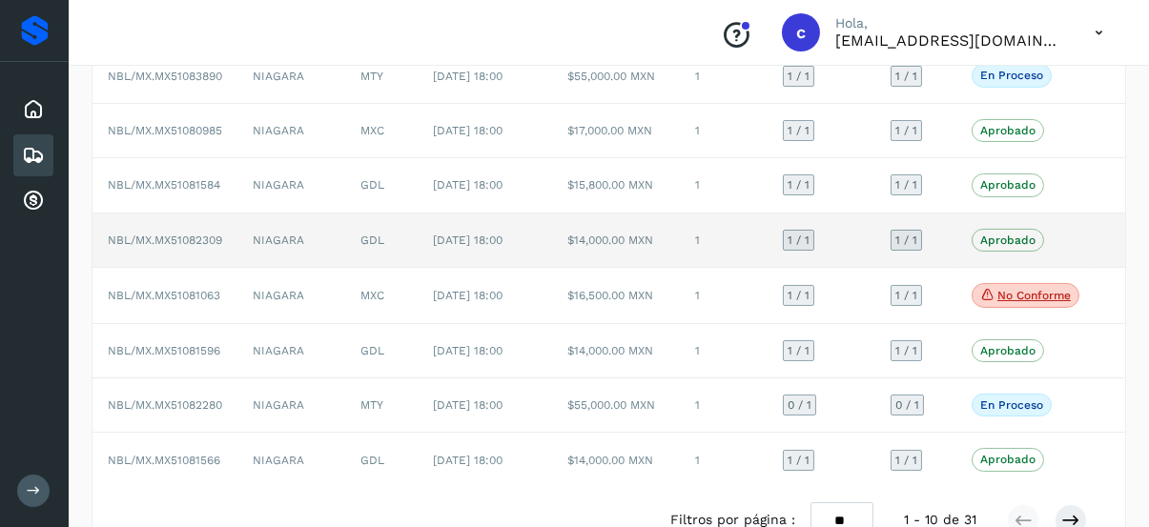
scroll to position [344, 0]
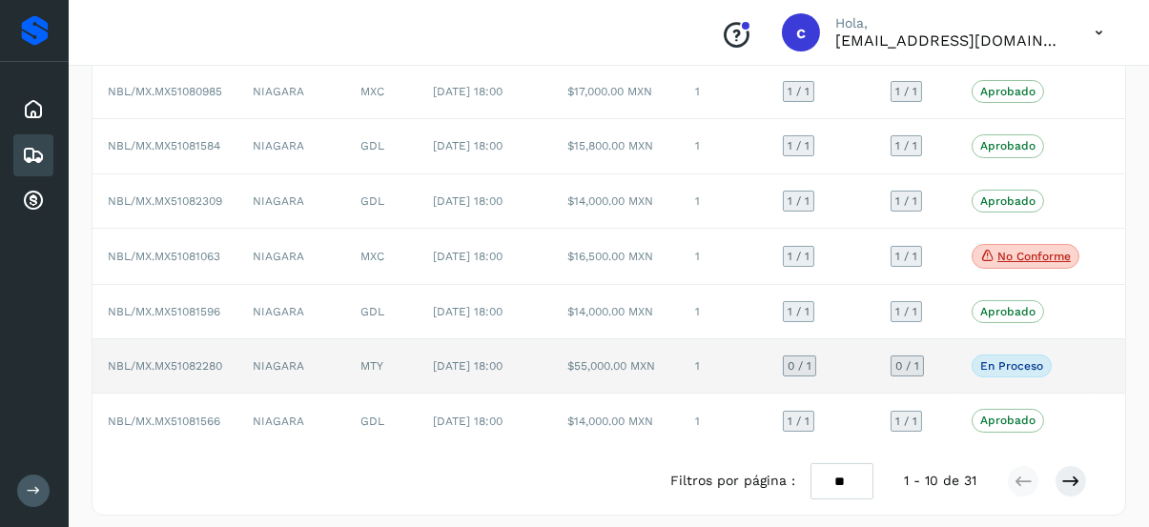
click at [1008, 355] on span "En proceso" at bounding box center [1012, 366] width 80 height 23
click at [1008, 360] on p "En proceso" at bounding box center [1011, 366] width 63 height 13
click at [1002, 360] on p "En proceso" at bounding box center [1011, 366] width 63 height 13
click at [1010, 360] on p "En proceso" at bounding box center [1011, 366] width 63 height 13
click at [1030, 360] on p "En proceso" at bounding box center [1011, 366] width 63 height 13
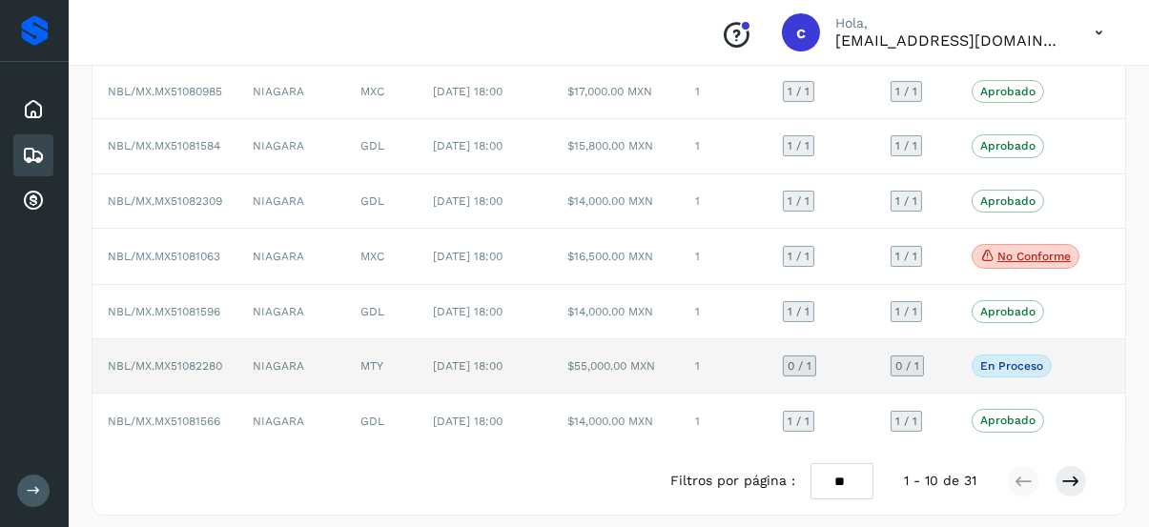
click at [412, 357] on td "MTY" at bounding box center [381, 367] width 72 height 54
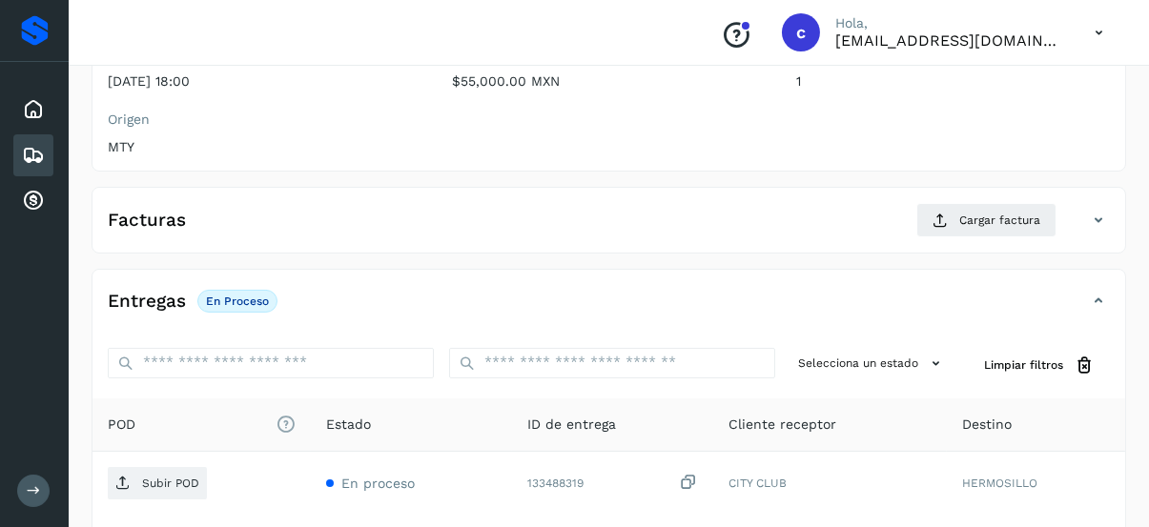
scroll to position [286, 0]
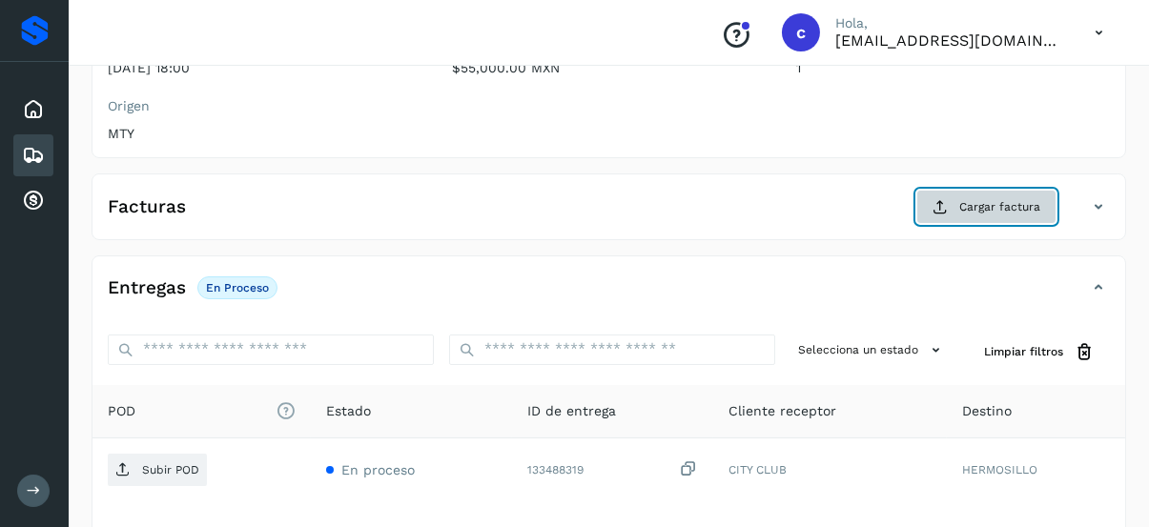
click at [1010, 216] on button "Cargar factura" at bounding box center [986, 207] width 140 height 34
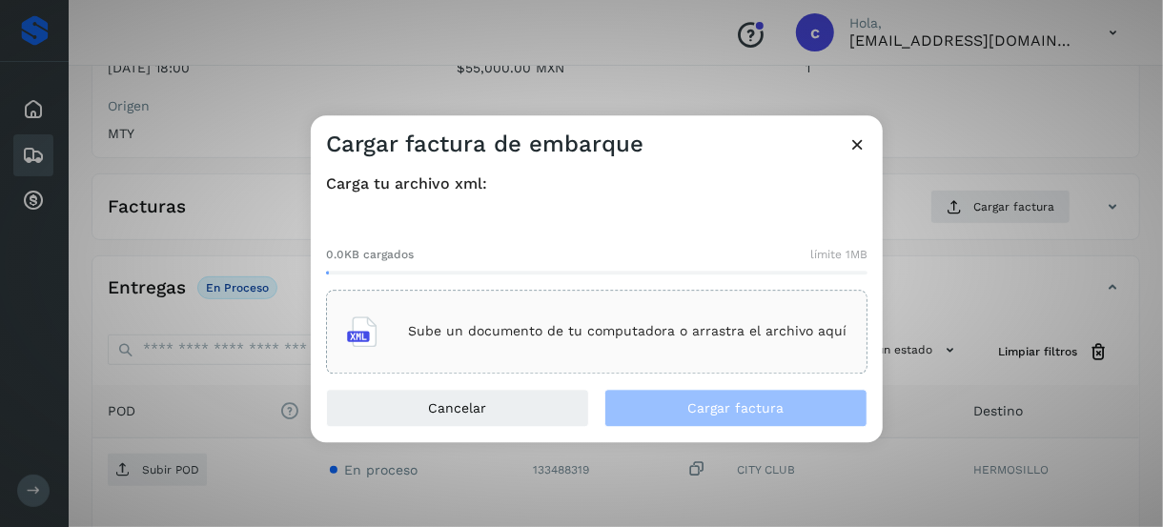
click at [564, 336] on p "Sube un documento de tu computadora o arrastra el archivo aquí" at bounding box center [627, 332] width 439 height 16
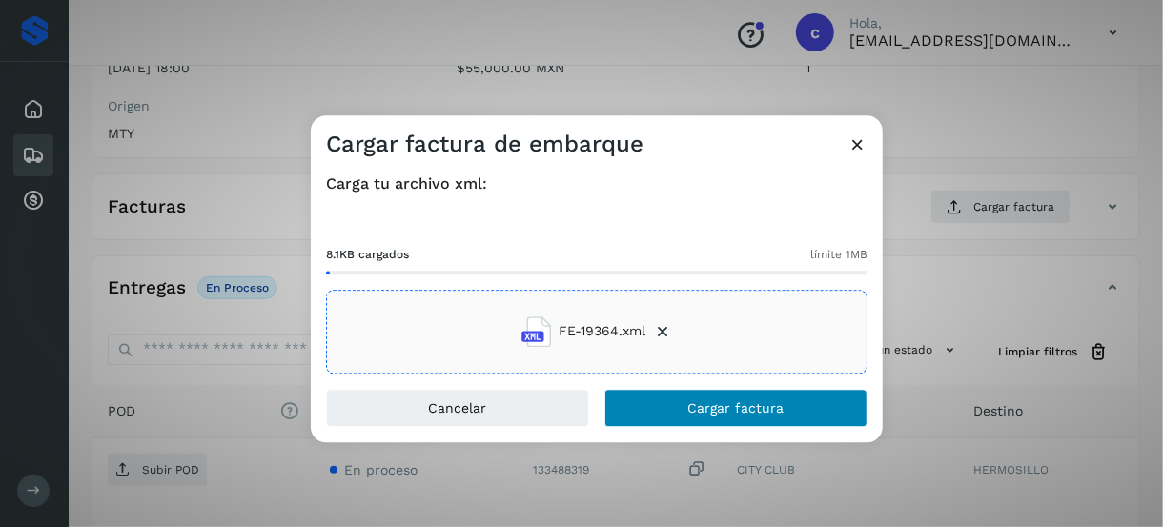
click at [702, 388] on div "Carga tu archivo xml: 8.1KB cargados límite 1MB FE-19364.xml" at bounding box center [597, 274] width 572 height 230
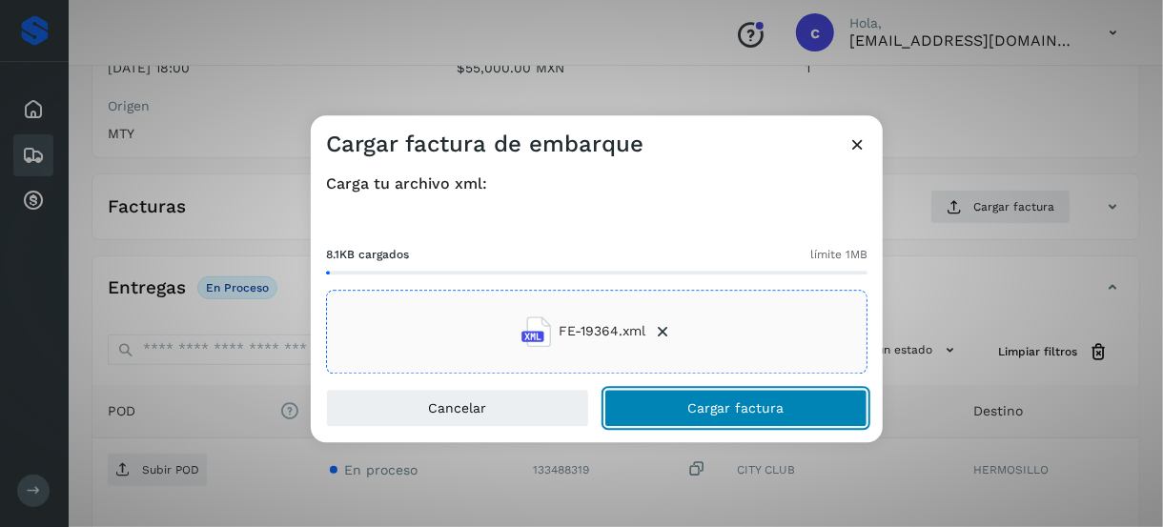
click at [696, 407] on span "Cargar factura" at bounding box center [737, 407] width 96 height 13
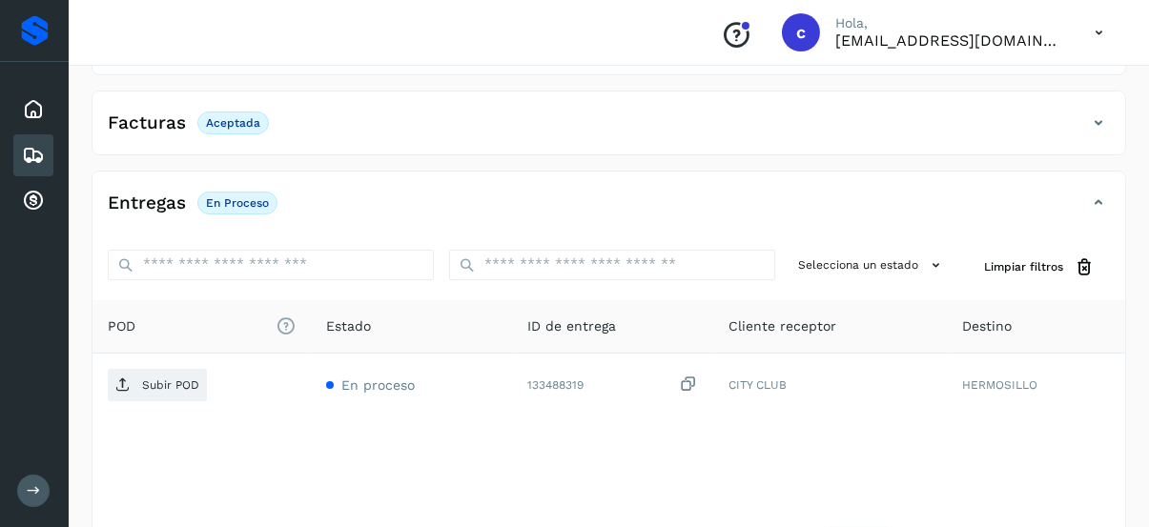
scroll to position [441, 0]
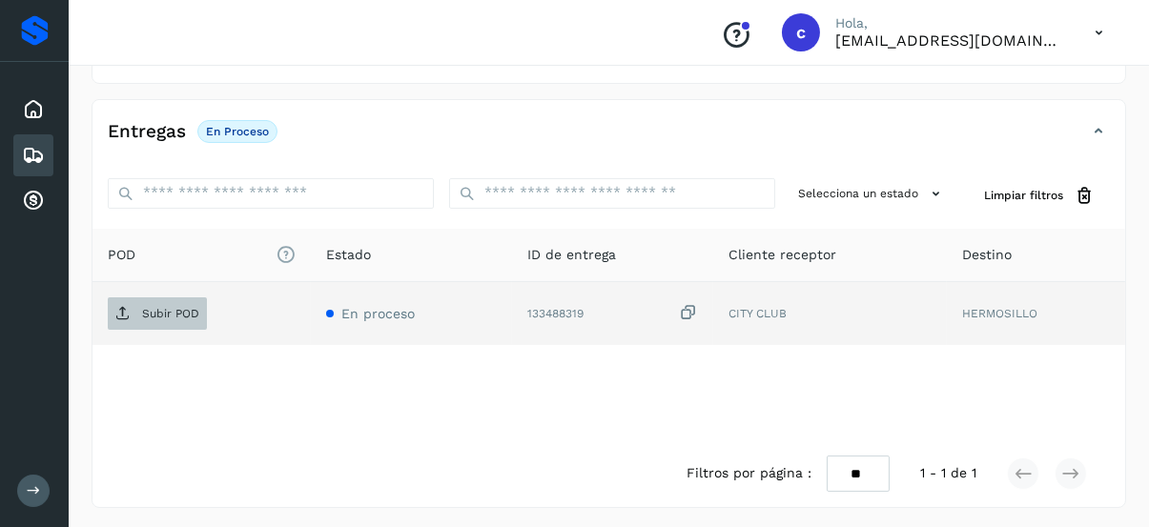
click at [168, 319] on span "Subir POD" at bounding box center [157, 313] width 99 height 31
click at [192, 307] on p "Subir POD" at bounding box center [170, 313] width 57 height 13
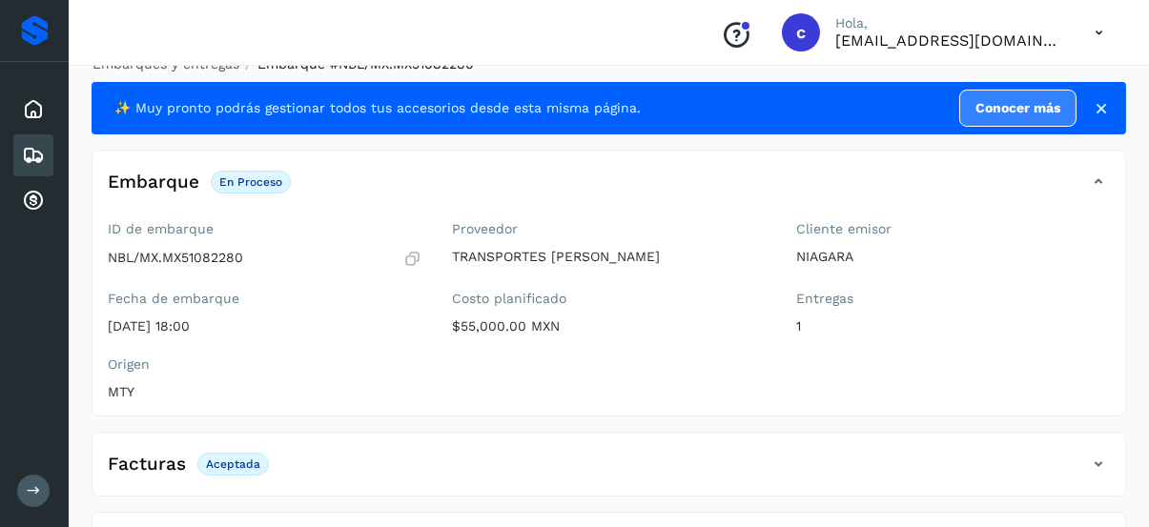
scroll to position [0, 0]
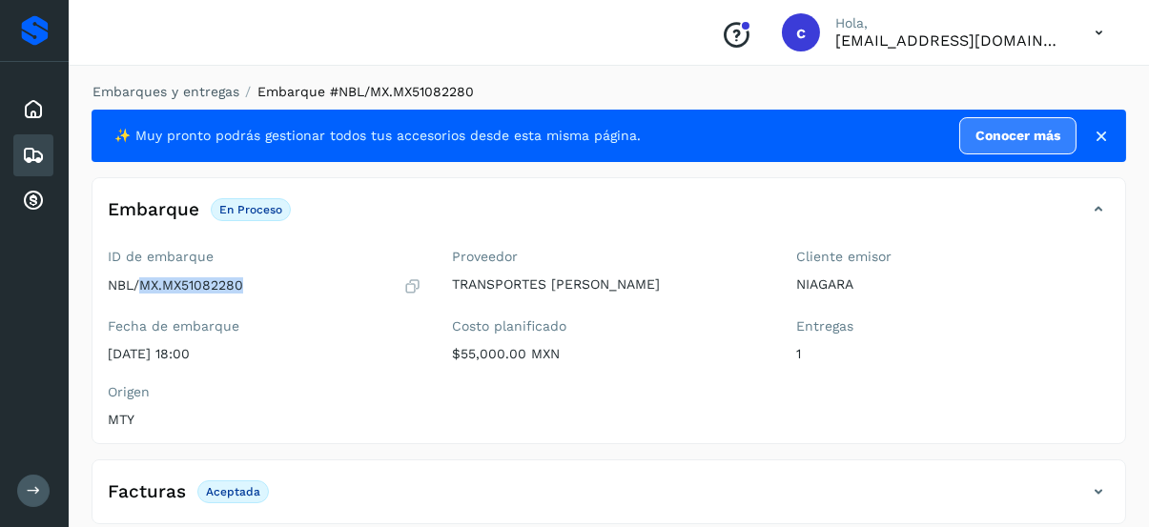
drag, startPoint x: 242, startPoint y: 285, endPoint x: 139, endPoint y: 290, distance: 103.1
click at [139, 290] on p "NBL/MX.MX51082280" at bounding box center [175, 286] width 135 height 16
copy p "MX.MX51082280"
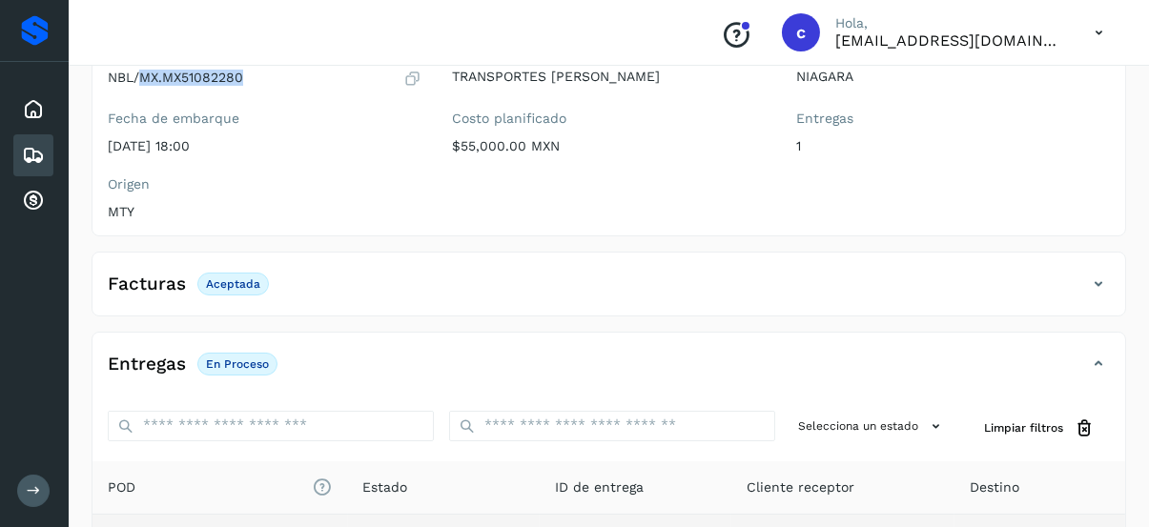
scroll to position [191, 0]
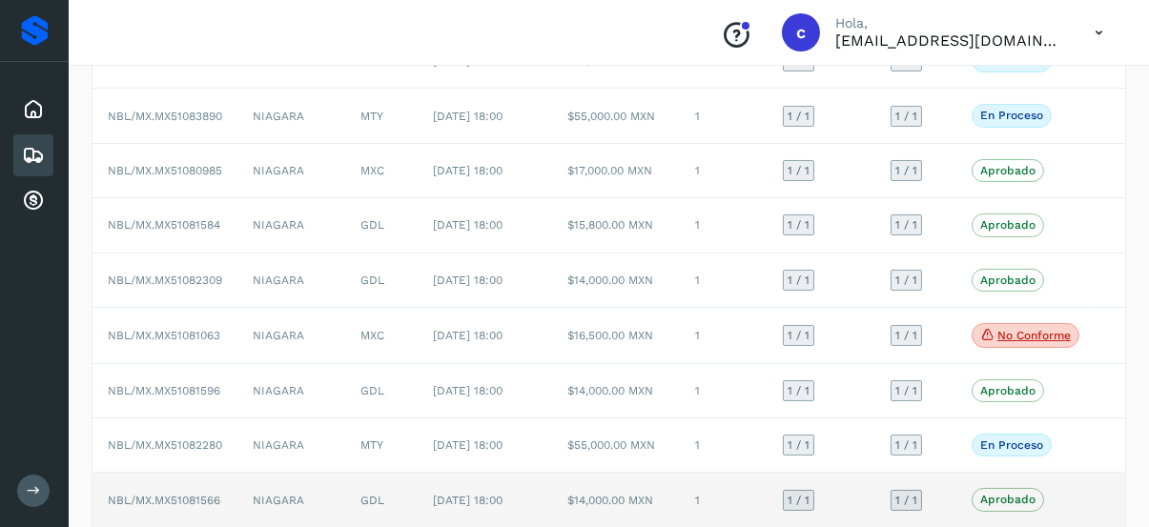
scroll to position [344, 0]
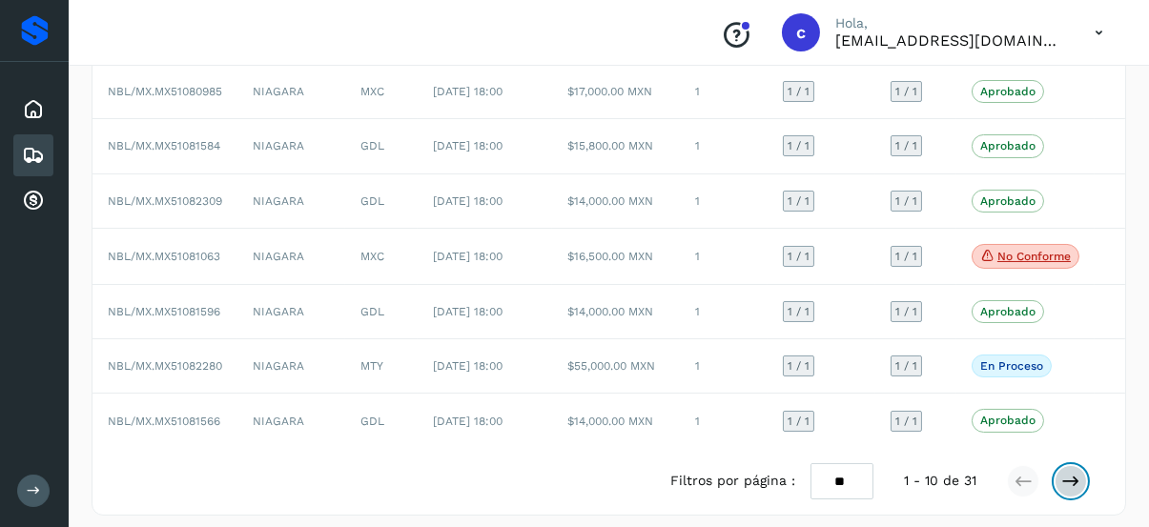
click at [1075, 465] on button at bounding box center [1071, 481] width 32 height 32
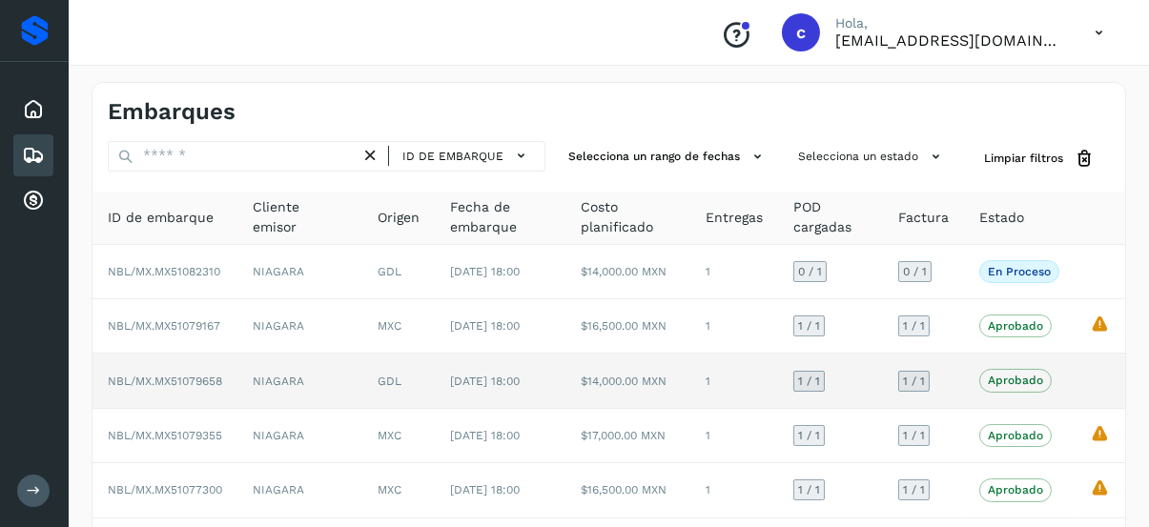
scroll to position [0, 0]
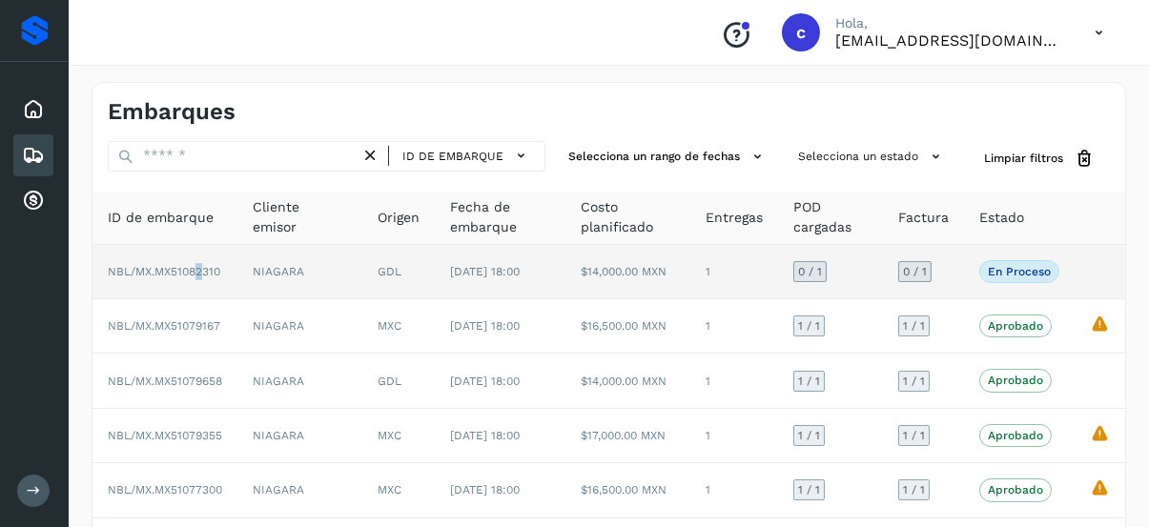
click at [202, 270] on span "NBL/MX.MX51082310" at bounding box center [164, 271] width 113 height 13
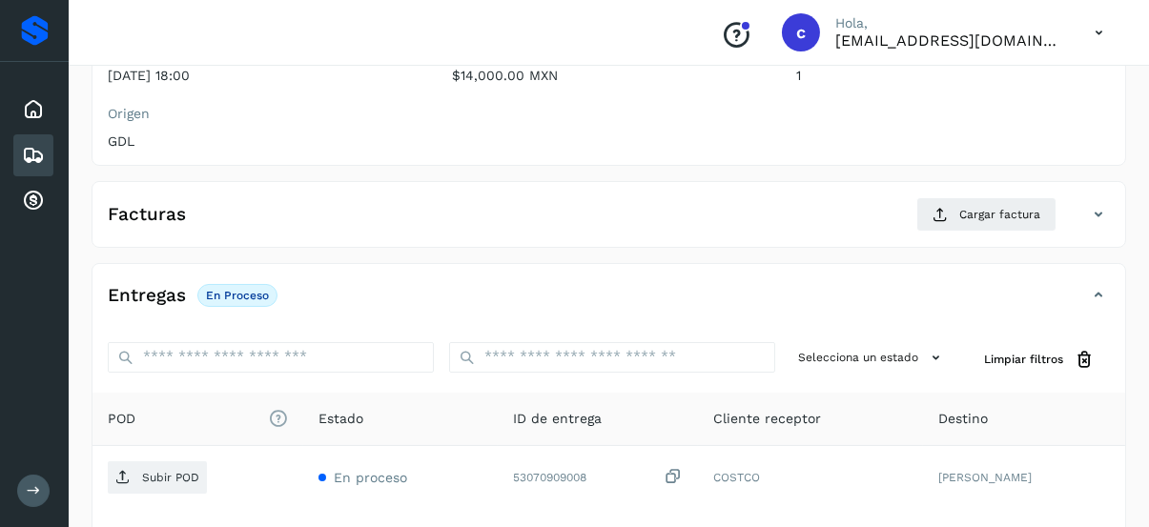
scroll to position [286, 0]
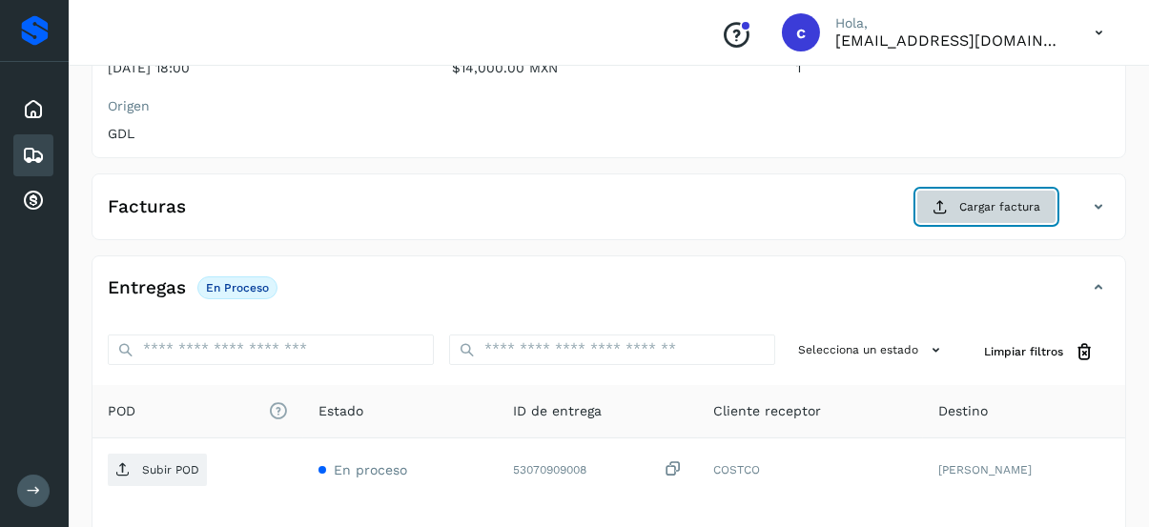
click at [1001, 198] on span "Cargar factura" at bounding box center [999, 206] width 81 height 17
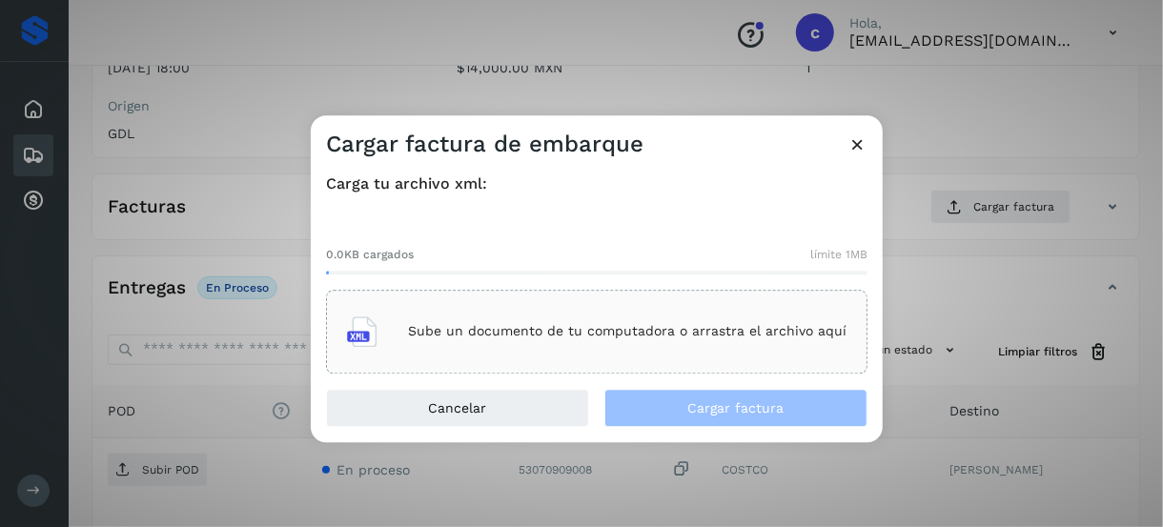
click at [454, 319] on div "Sube un documento de tu computadora o arrastra el archivo aquí" at bounding box center [597, 331] width 500 height 51
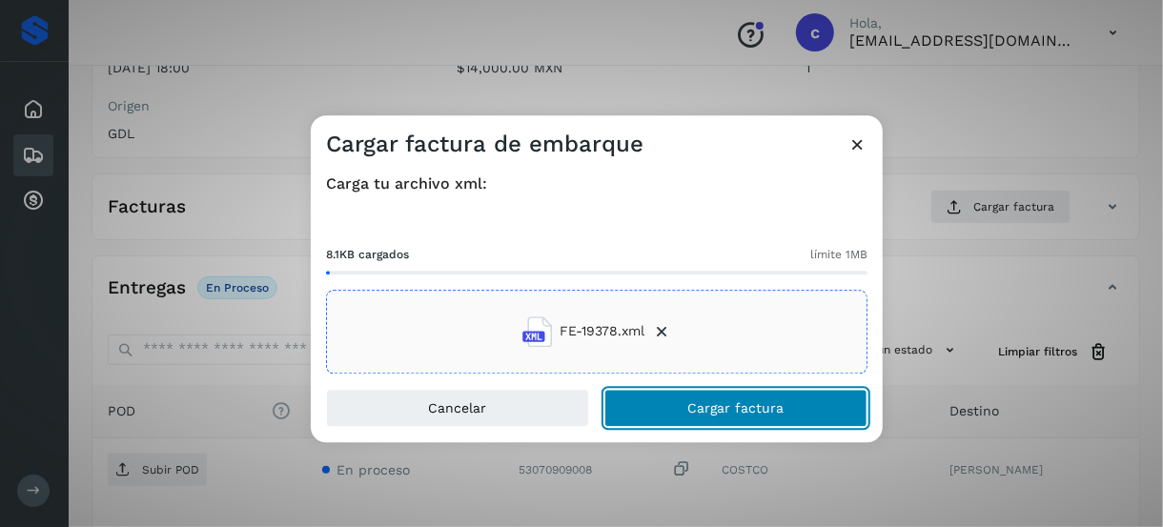
click at [723, 407] on span "Cargar factura" at bounding box center [737, 407] width 96 height 13
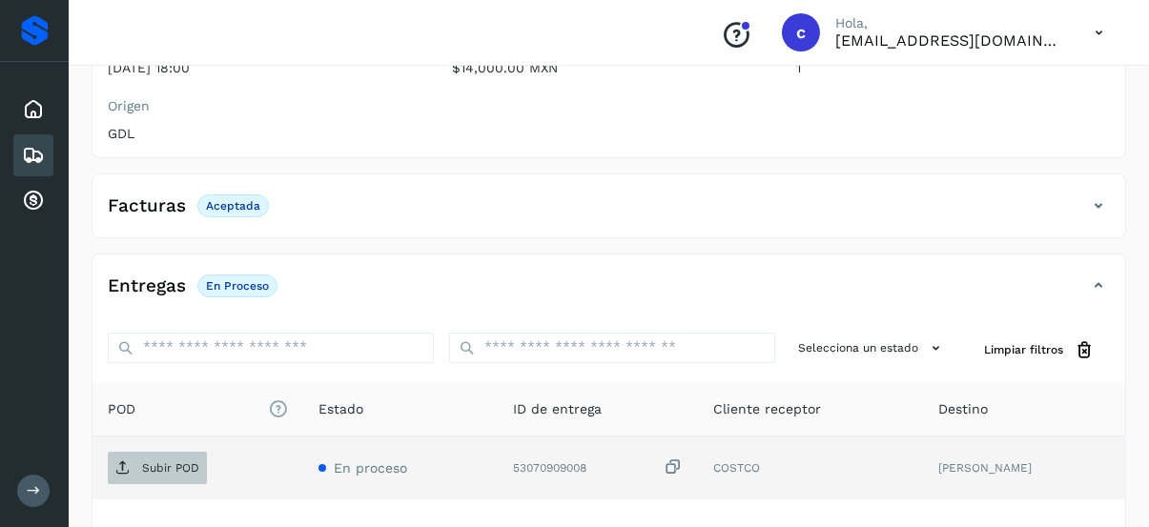
click at [178, 453] on span "Subir POD" at bounding box center [157, 468] width 99 height 31
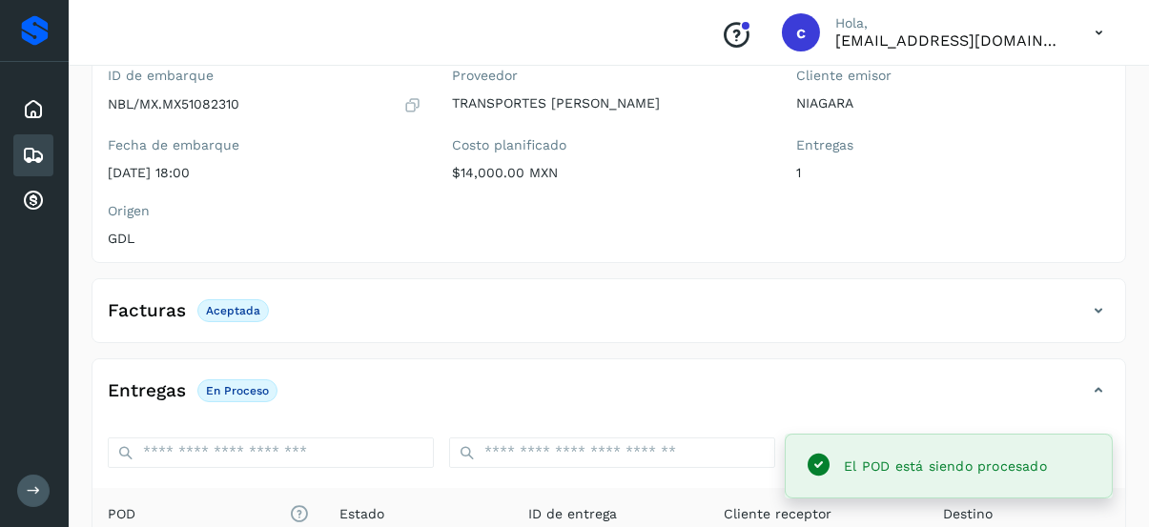
scroll to position [0, 0]
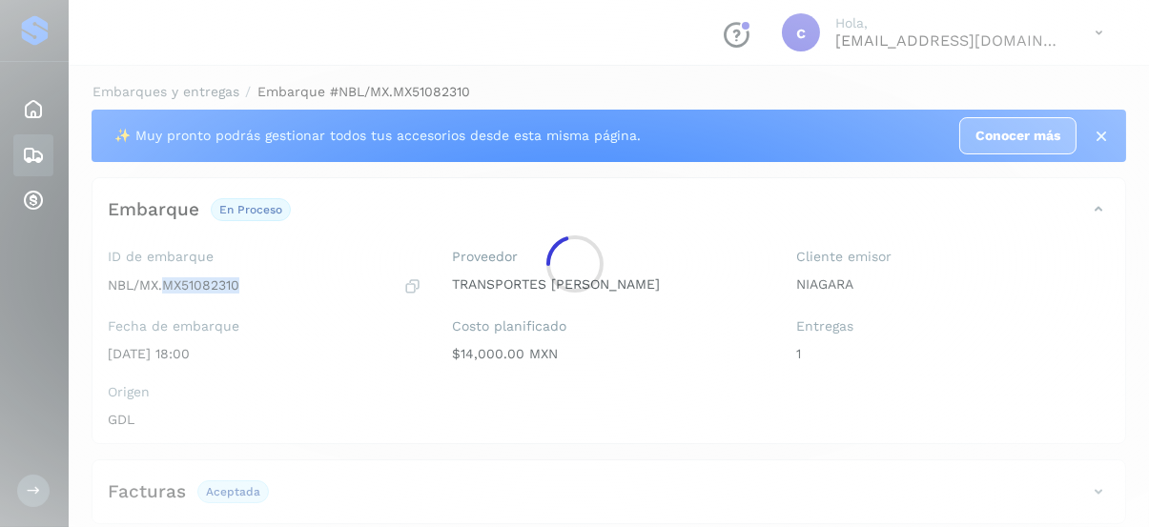
drag, startPoint x: 238, startPoint y: 282, endPoint x: 167, endPoint y: 285, distance: 71.6
click at [167, 284] on p "NBL/MX.MX51082310" at bounding box center [174, 286] width 132 height 16
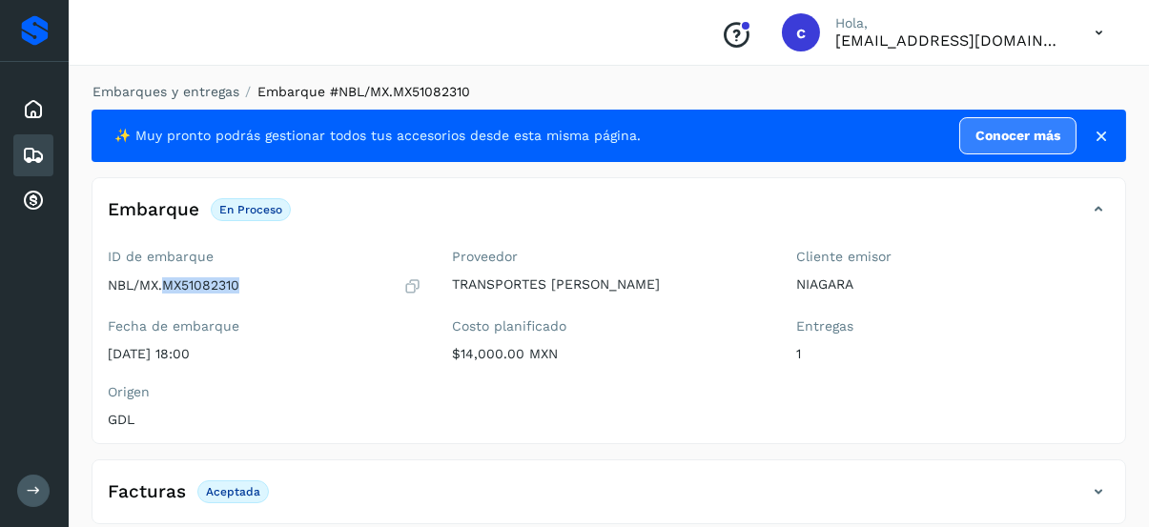
copy p "MX51082310"
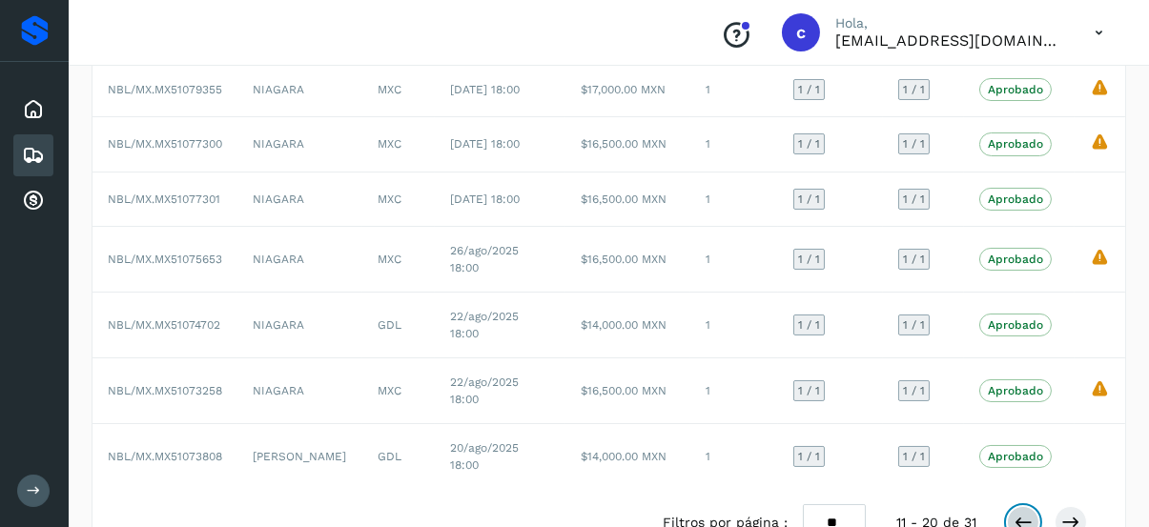
click at [1026, 513] on icon at bounding box center [1023, 522] width 19 height 19
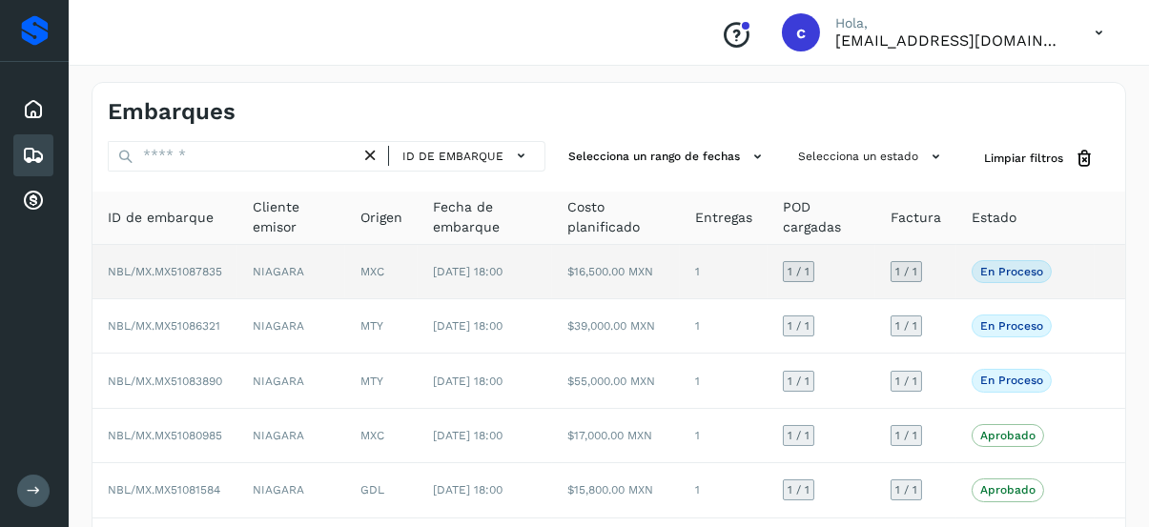
click at [1000, 269] on p "En proceso" at bounding box center [1011, 271] width 63 height 13
click at [989, 274] on p "En proceso" at bounding box center [1011, 271] width 63 height 13
click at [503, 270] on span "[DATE] 18:00" at bounding box center [468, 271] width 70 height 13
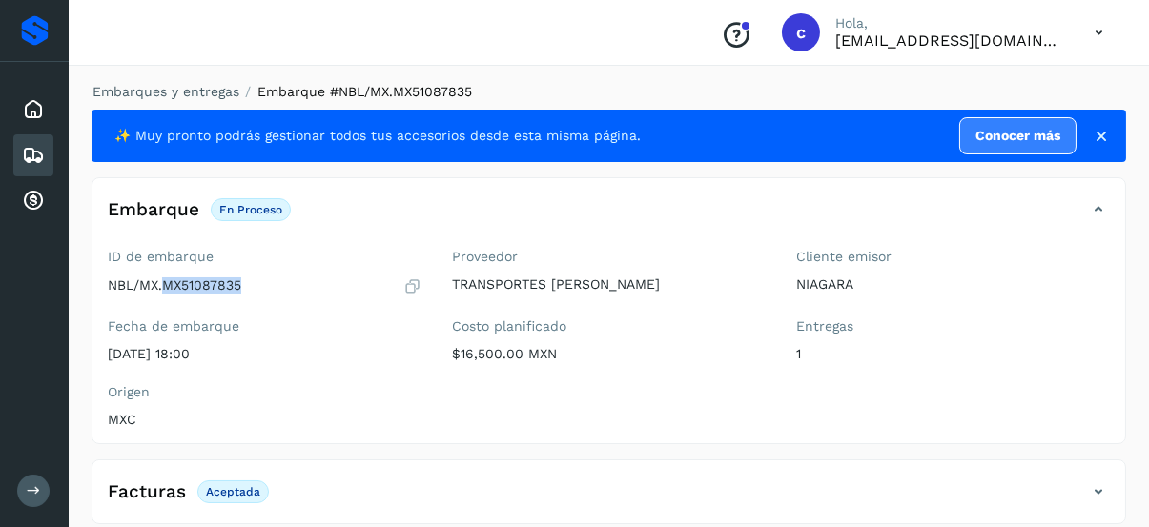
drag, startPoint x: 240, startPoint y: 284, endPoint x: 166, endPoint y: 282, distance: 74.4
click at [166, 283] on p "NBL/MX.MX51087835" at bounding box center [175, 286] width 134 height 16
copy p "MX51087835"
